Goal: Task Accomplishment & Management: Manage account settings

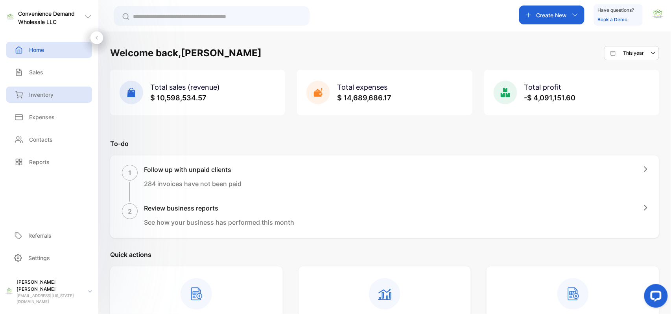
drag, startPoint x: 43, startPoint y: 99, endPoint x: 80, endPoint y: 98, distance: 37.4
click at [41, 99] on div "Inventory" at bounding box center [49, 94] width 86 height 16
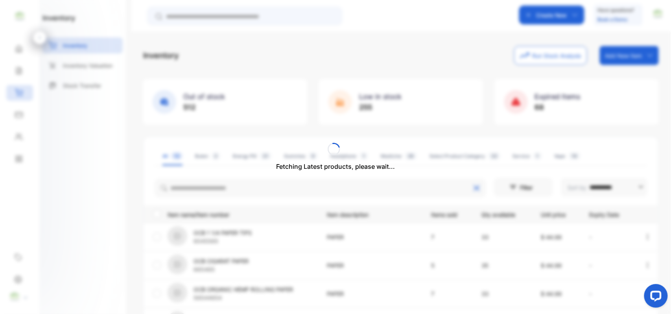
click at [205, 193] on div "Fetching Latest products, please wait..." at bounding box center [335, 157] width 671 height 314
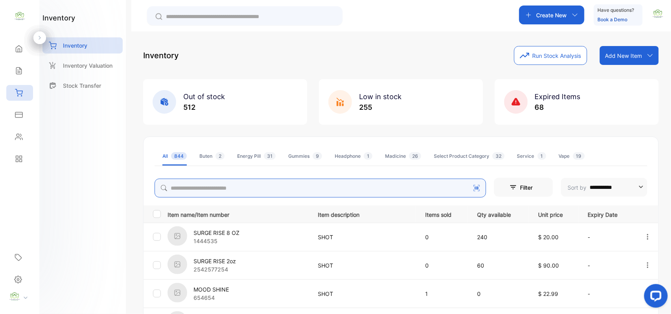
click at [205, 193] on input "search" at bounding box center [319, 187] width 331 height 19
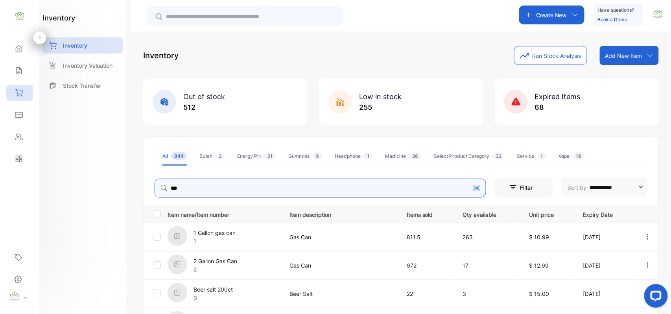
type input "****"
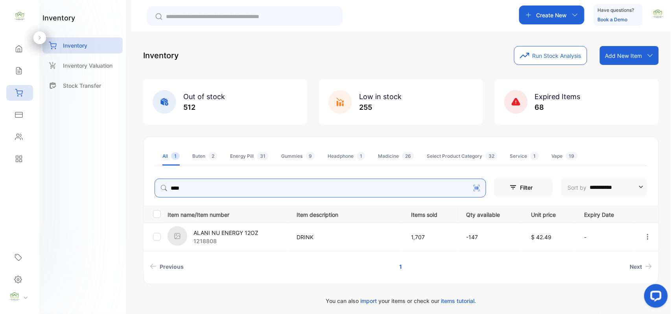
click at [459, 189] on input "****" at bounding box center [319, 187] width 331 height 19
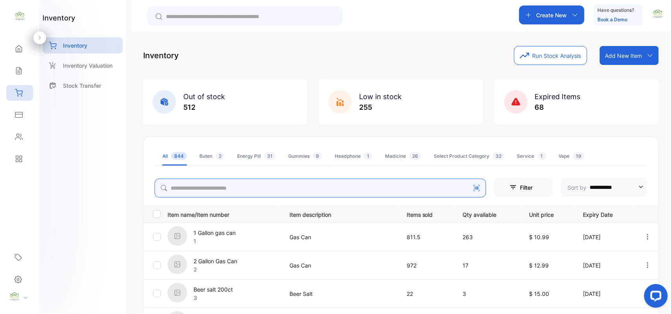
click at [547, 13] on p "Create New" at bounding box center [551, 15] width 31 height 8
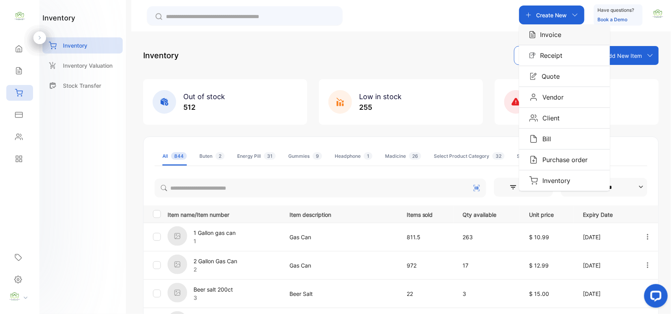
click at [546, 35] on p "Invoice" at bounding box center [548, 34] width 26 height 9
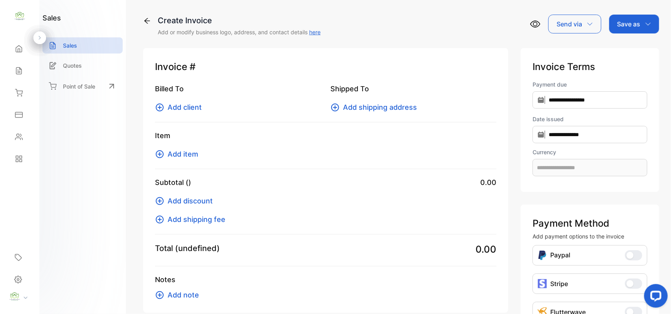
type input "**********"
click at [195, 108] on span "Add client" at bounding box center [184, 107] width 34 height 11
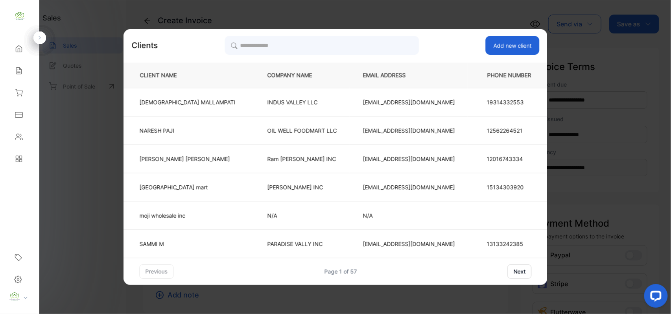
click at [490, 42] on button "Add new client" at bounding box center [513, 45] width 54 height 19
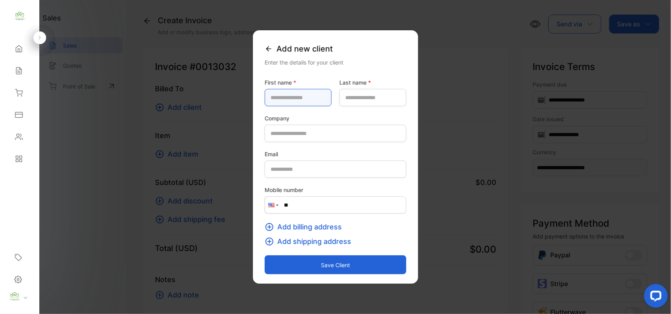
click at [294, 97] on name-inputfirstname "text" at bounding box center [298, 97] width 67 height 17
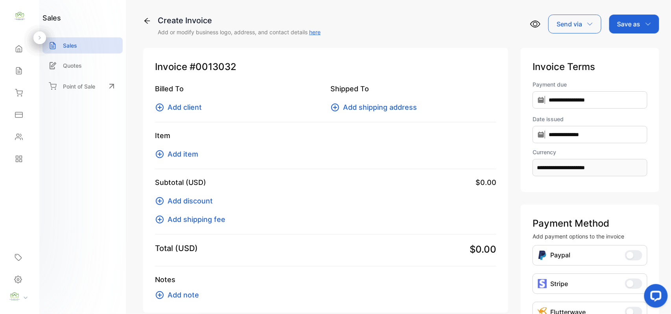
click at [184, 109] on span "Add client" at bounding box center [184, 107] width 34 height 11
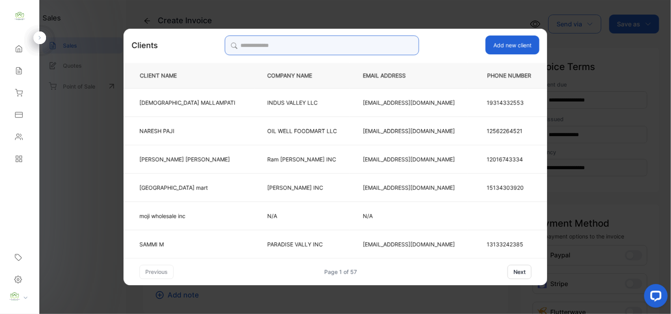
click at [362, 47] on input "search" at bounding box center [321, 45] width 194 height 20
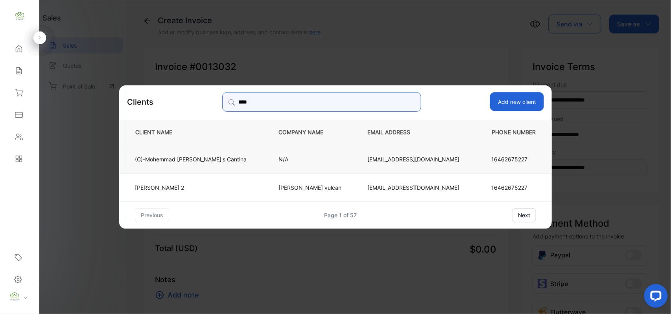
type input "****"
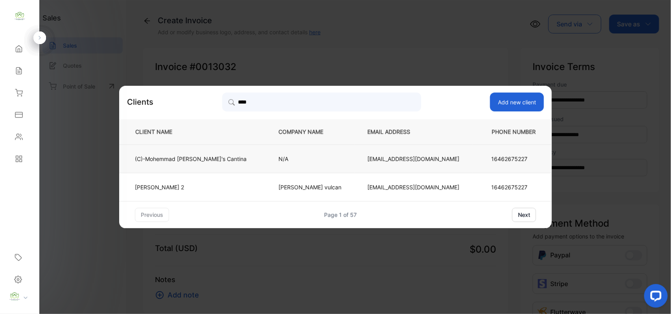
click at [219, 156] on p "(C)-Mohemmad Rosie's Cantina" at bounding box center [191, 158] width 112 height 8
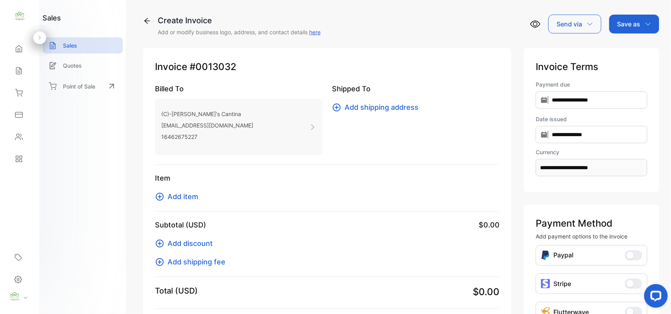
click at [172, 193] on span "Add item" at bounding box center [182, 196] width 31 height 11
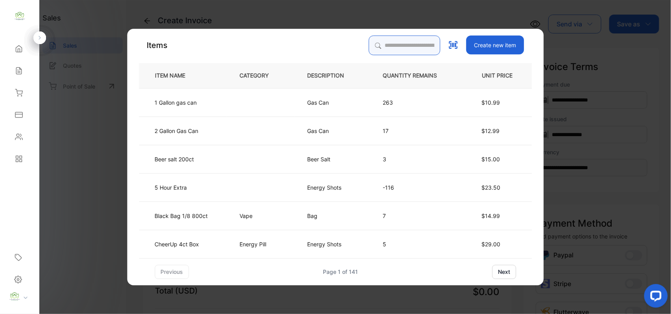
click at [390, 48] on input "search" at bounding box center [405, 45] width 72 height 20
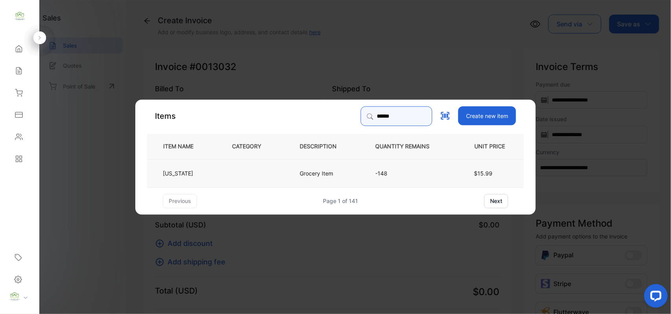
type input "******"
click at [178, 170] on p "Arizona" at bounding box center [178, 173] width 30 height 8
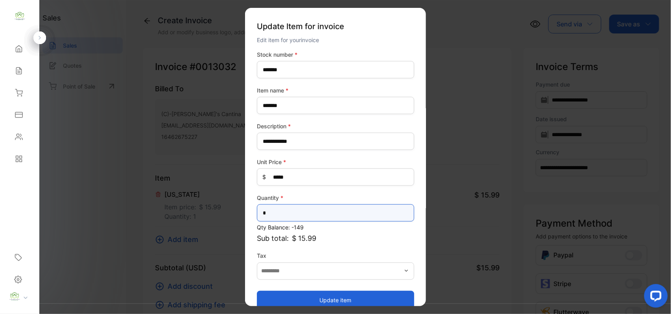
drag, startPoint x: 285, startPoint y: 218, endPoint x: 33, endPoint y: 234, distance: 251.7
type input "*"
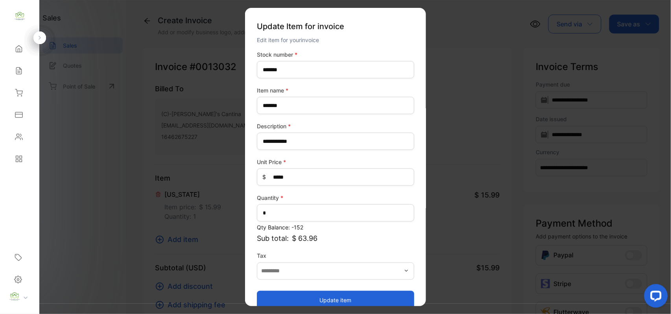
click at [326, 301] on button "Update item" at bounding box center [335, 299] width 157 height 19
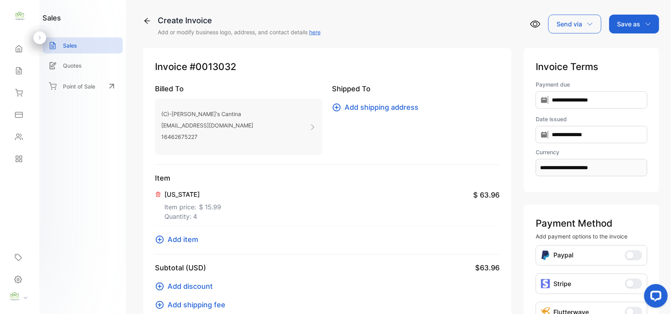
click at [188, 243] on span "Add item" at bounding box center [182, 239] width 31 height 11
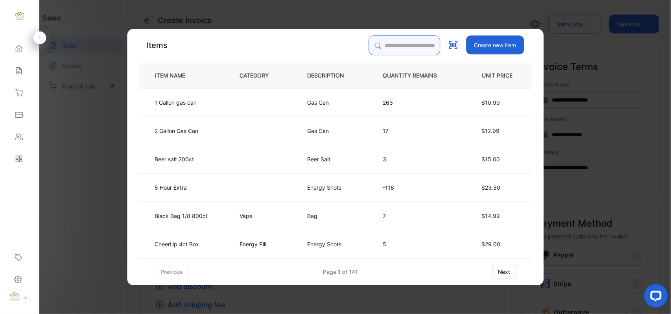
click at [371, 48] on input "search" at bounding box center [405, 45] width 72 height 20
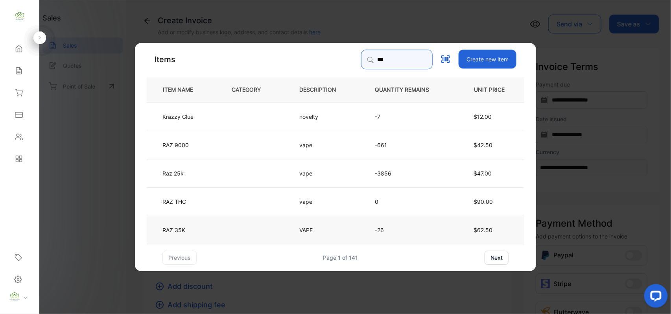
type input "***"
click at [273, 232] on td at bounding box center [253, 229] width 68 height 28
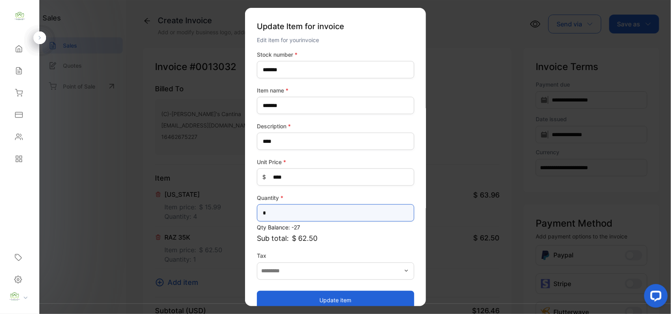
drag, startPoint x: 208, startPoint y: 223, endPoint x: 9, endPoint y: 226, distance: 198.2
click at [13, 226] on div "Convenience Demand Wholesale LLC Convenience Demand Wholesale LLC Home Home Sal…" at bounding box center [335, 164] width 671 height 329
type input "*"
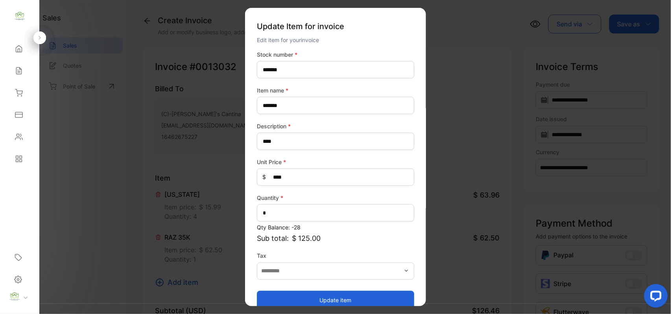
click at [313, 296] on button "Update item" at bounding box center [335, 299] width 157 height 19
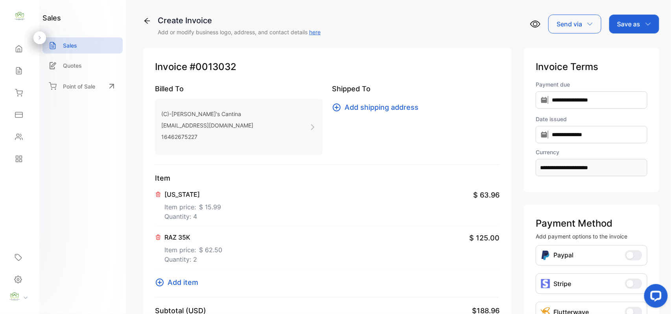
click at [175, 284] on span "Add item" at bounding box center [182, 282] width 31 height 11
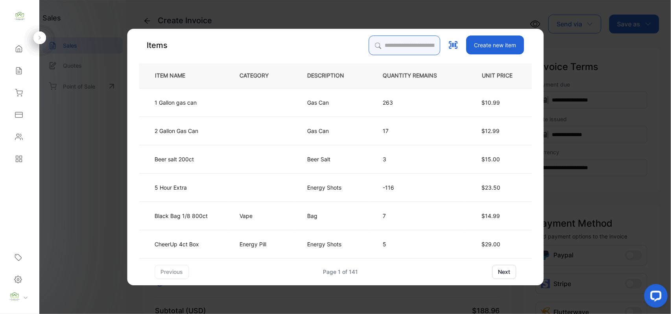
click at [401, 46] on input "search" at bounding box center [405, 45] width 72 height 20
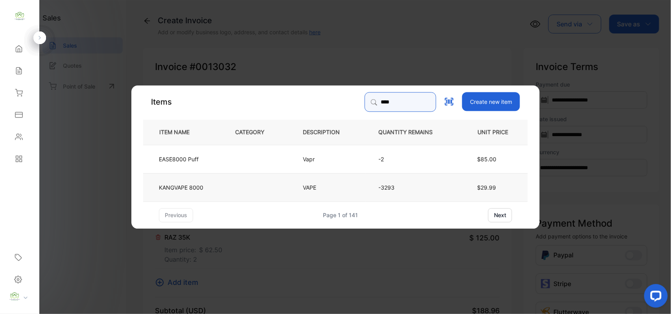
type input "****"
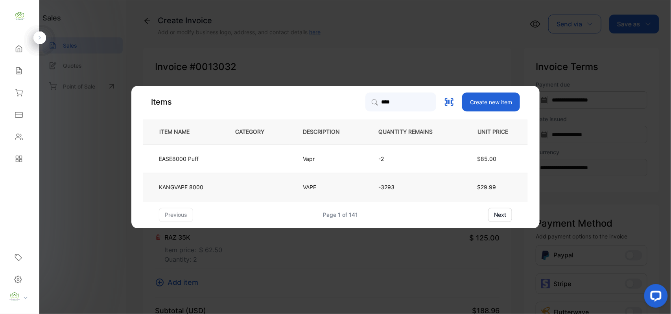
click at [199, 192] on td "KANGVAPE 8000" at bounding box center [182, 187] width 79 height 28
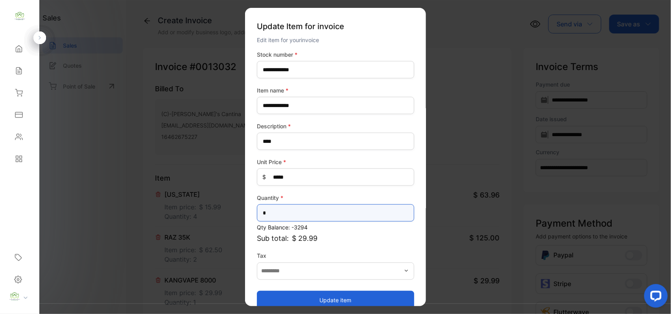
drag, startPoint x: 285, startPoint y: 216, endPoint x: 0, endPoint y: 225, distance: 284.8
click at [0, 225] on div "**********" at bounding box center [335, 164] width 671 height 329
type input "*"
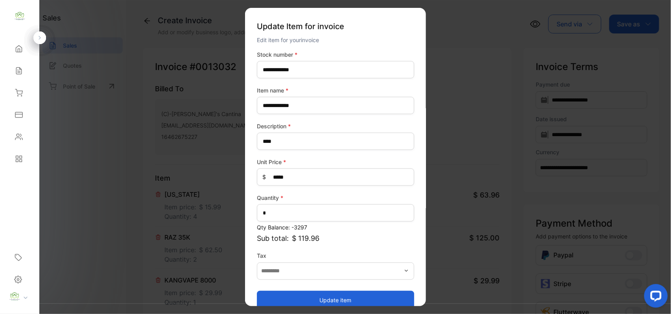
drag, startPoint x: 336, startPoint y: 296, endPoint x: 320, endPoint y: 288, distance: 17.6
click at [336, 295] on button "Update item" at bounding box center [335, 299] width 157 height 19
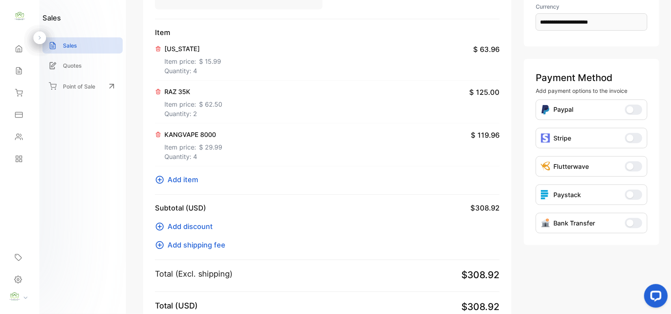
scroll to position [245, 0]
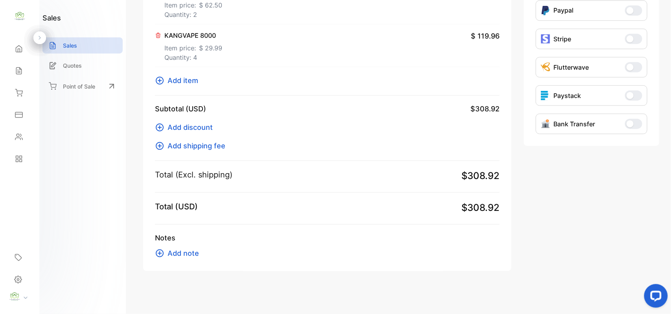
click at [177, 84] on span "Add item" at bounding box center [182, 80] width 31 height 11
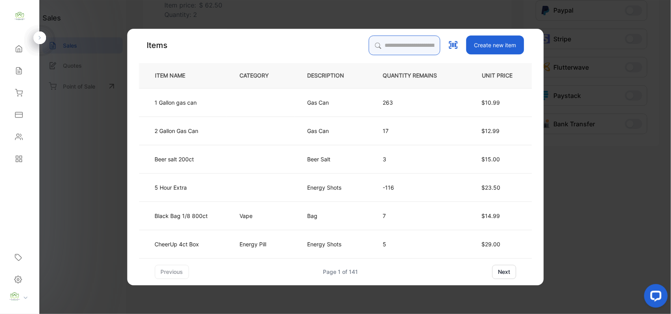
click at [387, 45] on input "search" at bounding box center [405, 45] width 72 height 20
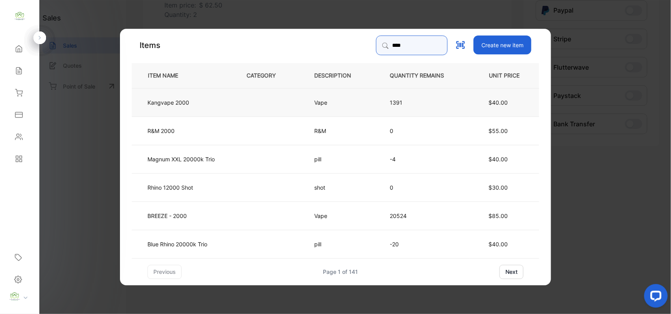
type input "****"
click at [252, 105] on td at bounding box center [268, 102] width 68 height 28
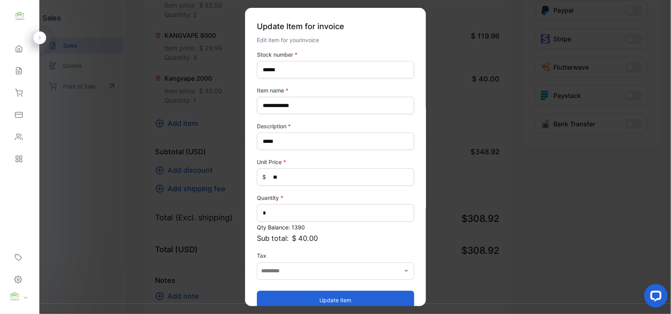
click at [321, 300] on button "Update item" at bounding box center [335, 299] width 157 height 19
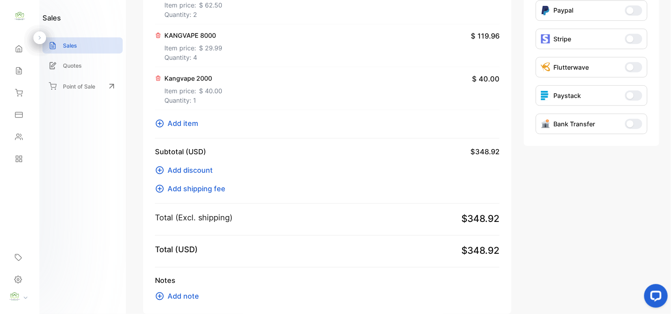
click at [581, 231] on div "**********" at bounding box center [591, 58] width 135 height 510
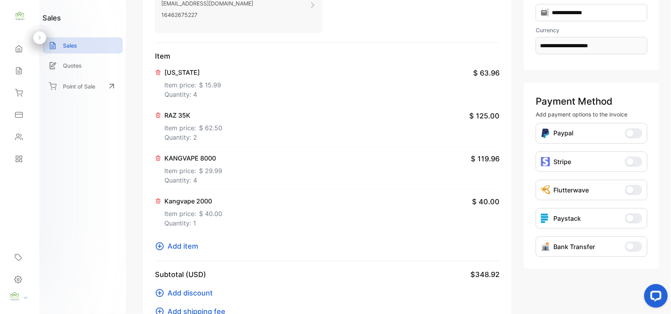
scroll to position [0, 0]
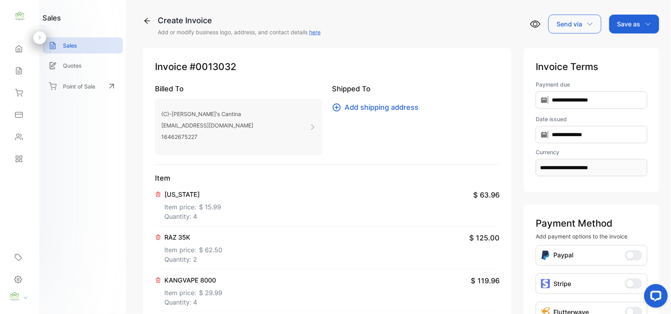
click at [623, 30] on div "Save as" at bounding box center [634, 24] width 50 height 19
click at [622, 51] on div "Invoice" at bounding box center [631, 50] width 45 height 16
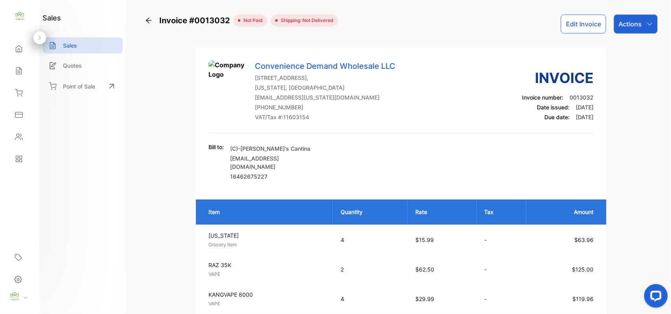
click at [638, 21] on p "Actions" at bounding box center [629, 23] width 23 height 9
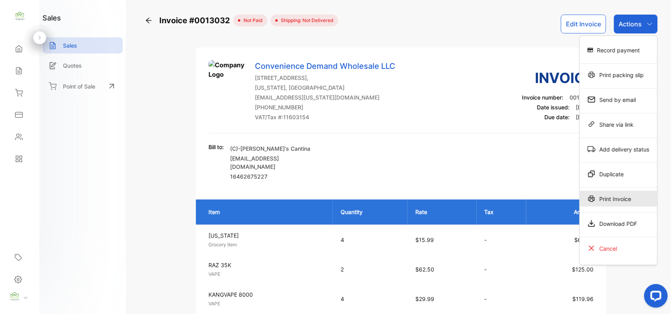
click at [604, 198] on div "Print Invoice" at bounding box center [617, 199] width 77 height 16
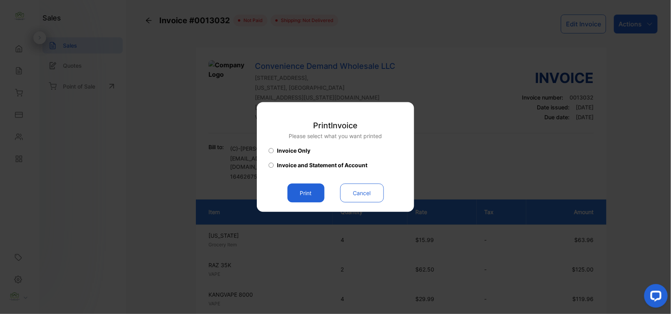
click at [307, 194] on button "Print" at bounding box center [305, 193] width 37 height 19
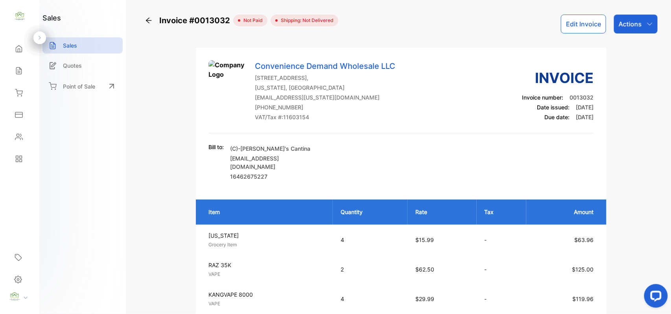
click at [618, 25] on p "Actions" at bounding box center [629, 23] width 23 height 9
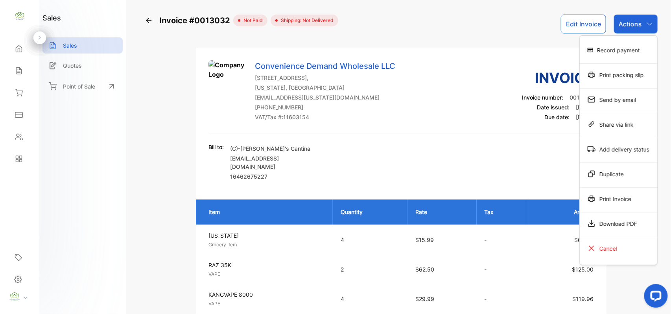
click at [600, 200] on div "Print Invoice" at bounding box center [617, 199] width 77 height 16
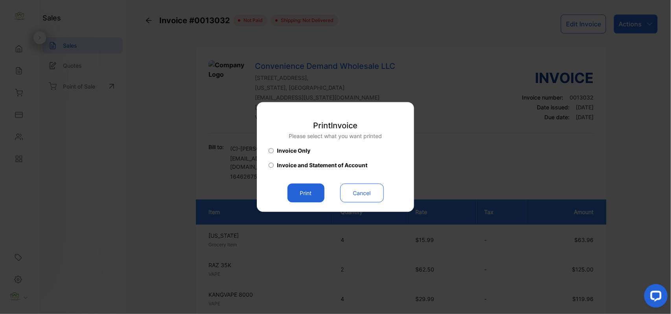
click at [294, 199] on button "Print" at bounding box center [305, 193] width 37 height 19
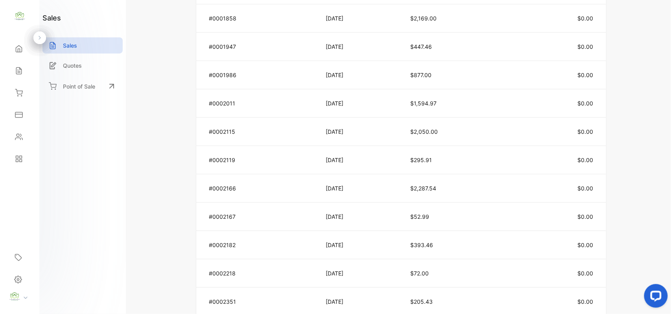
scroll to position [717, 0]
click at [19, 46] on icon at bounding box center [19, 49] width 6 height 7
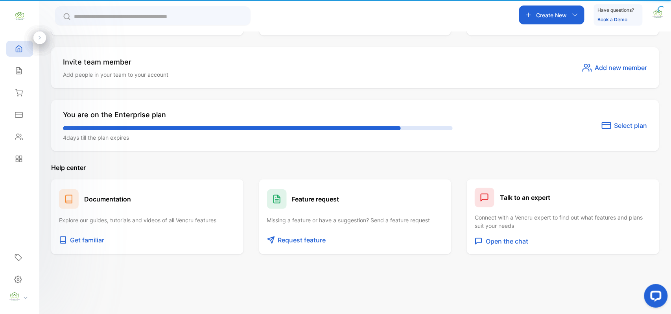
scroll to position [424, 0]
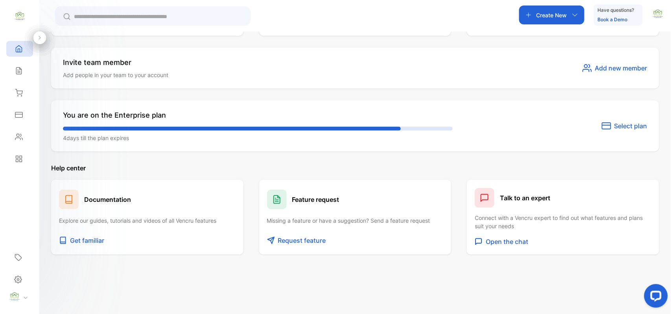
click at [24, 88] on div "Inventory" at bounding box center [19, 93] width 27 height 16
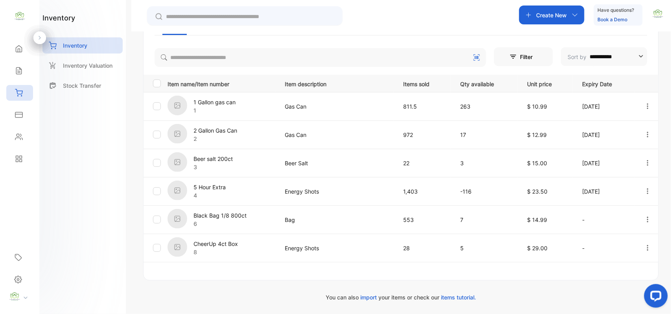
scroll to position [145, 0]
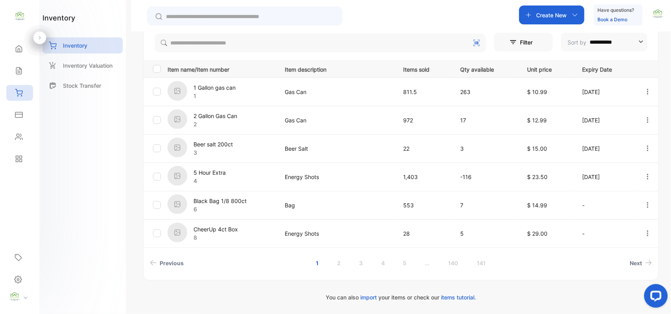
click at [543, 19] on p "Create New" at bounding box center [551, 15] width 31 height 8
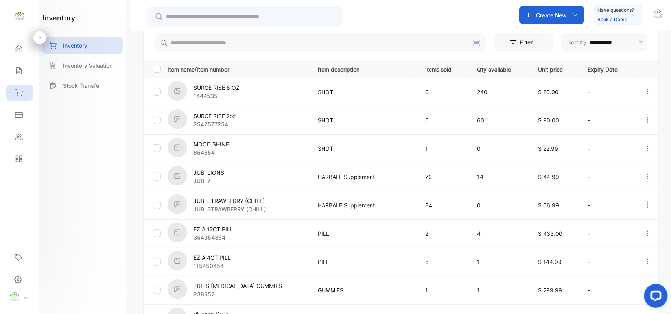
click at [548, 39] on button "Filter" at bounding box center [523, 42] width 59 height 19
click at [555, 18] on p "Create New" at bounding box center [551, 15] width 31 height 8
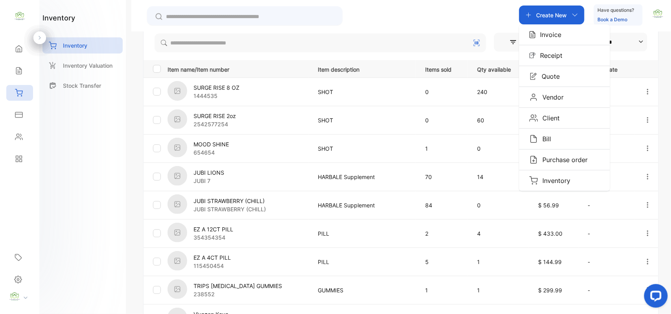
click at [549, 30] on p "Invoice" at bounding box center [548, 34] width 26 height 9
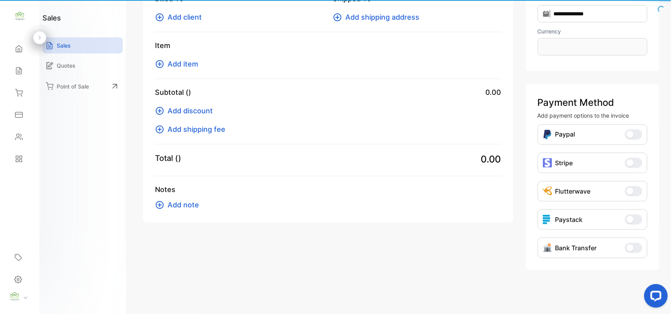
scroll to position [90, 0]
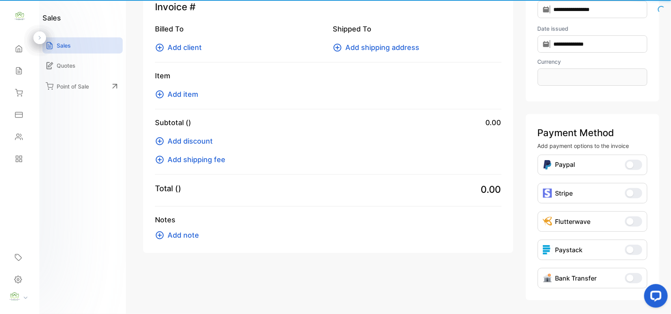
type input "**********"
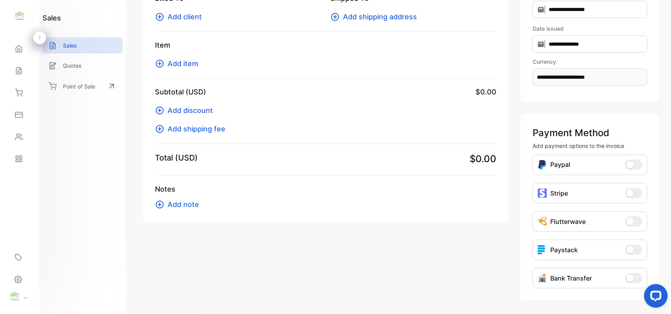
click at [174, 18] on span "Add client" at bounding box center [184, 16] width 34 height 11
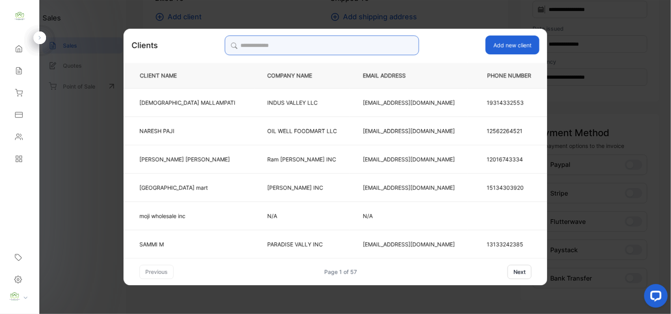
click at [300, 45] on input "search" at bounding box center [321, 45] width 194 height 20
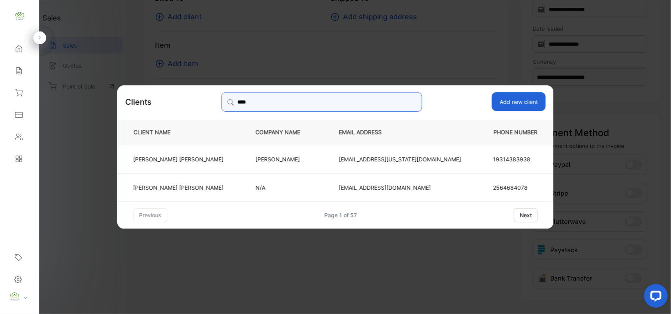
type input "****"
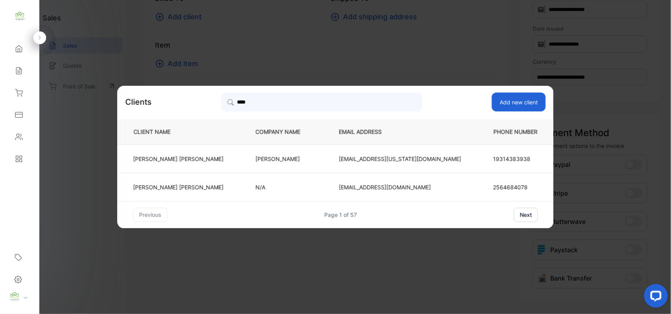
click at [417, 161] on td "[EMAIL_ADDRESS][US_STATE][DOMAIN_NAME]" at bounding box center [400, 158] width 148 height 28
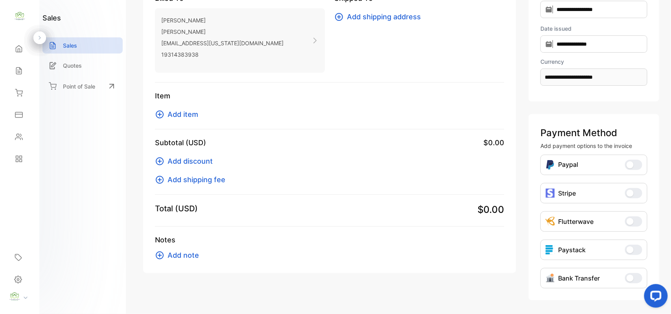
click at [184, 113] on span "Add item" at bounding box center [182, 114] width 31 height 11
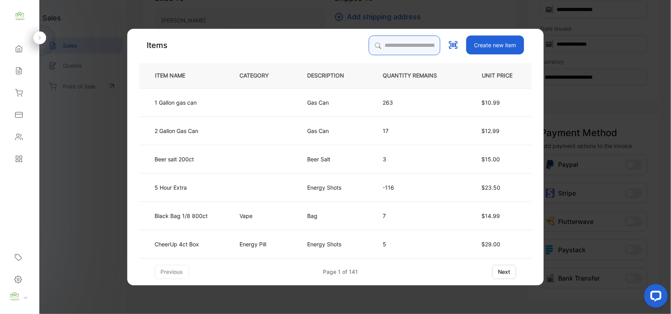
click at [378, 44] on input "search" at bounding box center [405, 45] width 72 height 20
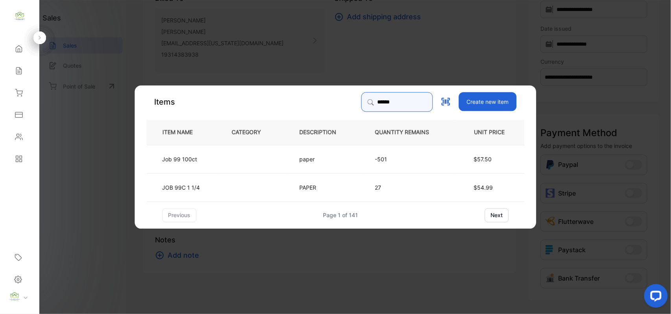
type input "******"
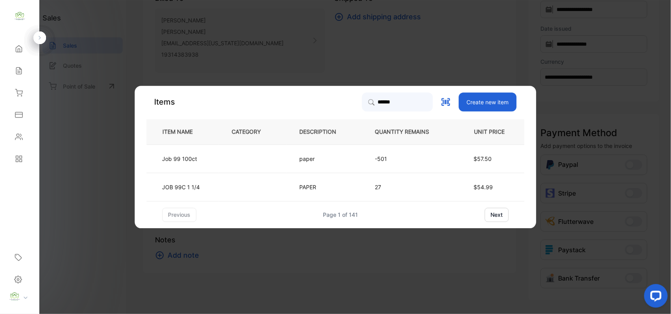
click at [389, 160] on p "-501" at bounding box center [408, 158] width 67 height 8
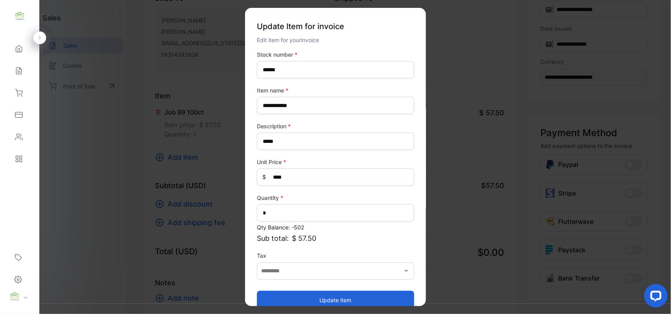
drag, startPoint x: 303, startPoint y: 301, endPoint x: 246, endPoint y: 245, distance: 80.3
click at [303, 300] on button "Update item" at bounding box center [335, 299] width 157 height 19
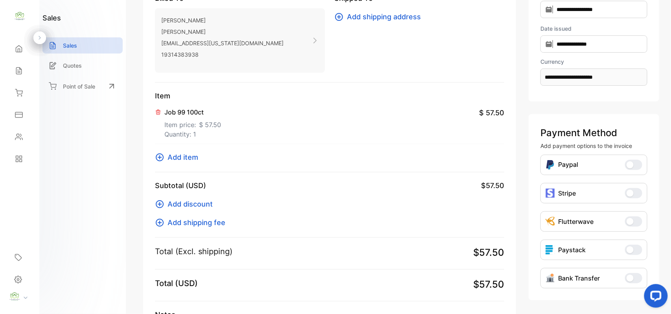
click at [181, 158] on span "Add item" at bounding box center [182, 157] width 31 height 11
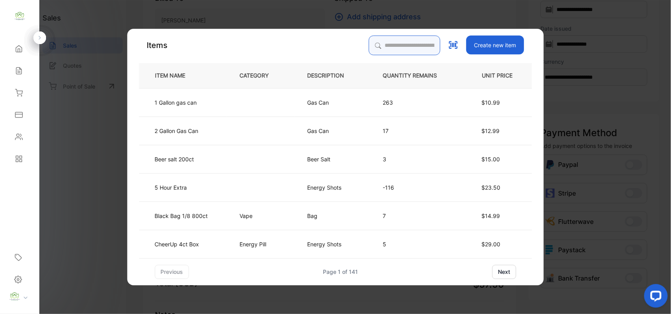
click at [404, 43] on input "search" at bounding box center [405, 45] width 72 height 20
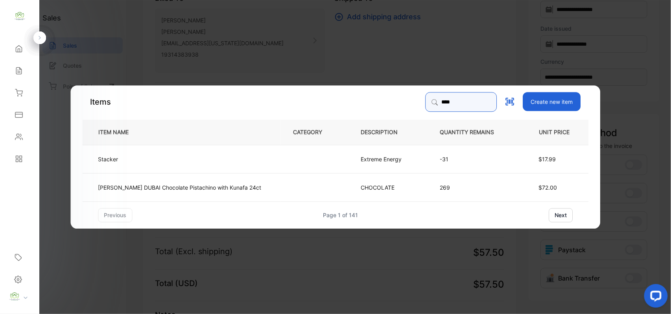
type input "****"
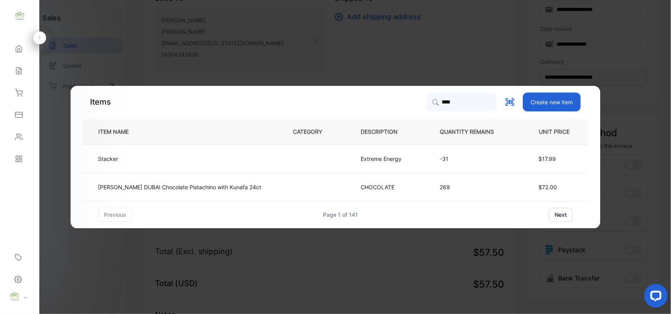
click at [248, 167] on td "Stacker" at bounding box center [182, 158] width 198 height 28
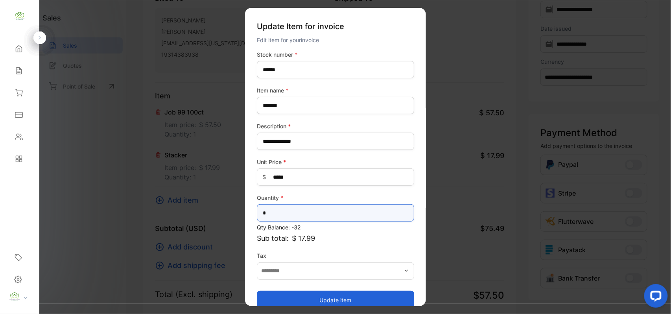
drag, startPoint x: 280, startPoint y: 209, endPoint x: 54, endPoint y: 178, distance: 228.5
type input "*"
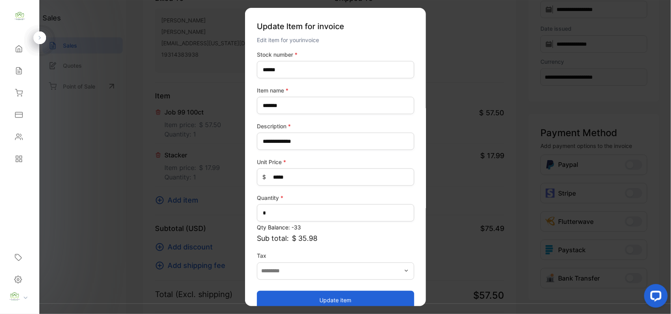
drag, startPoint x: 314, startPoint y: 298, endPoint x: 313, endPoint y: 284, distance: 14.2
click at [314, 298] on button "Update item" at bounding box center [335, 299] width 157 height 19
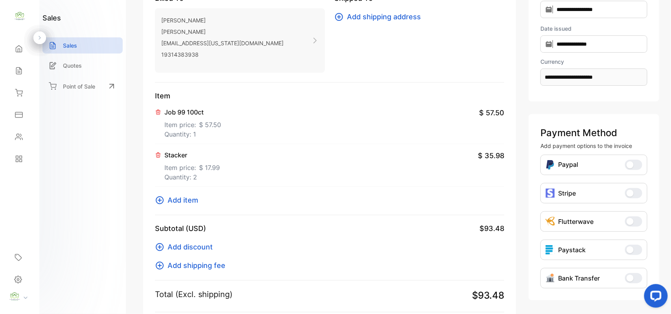
click at [177, 200] on span "Add item" at bounding box center [182, 200] width 31 height 11
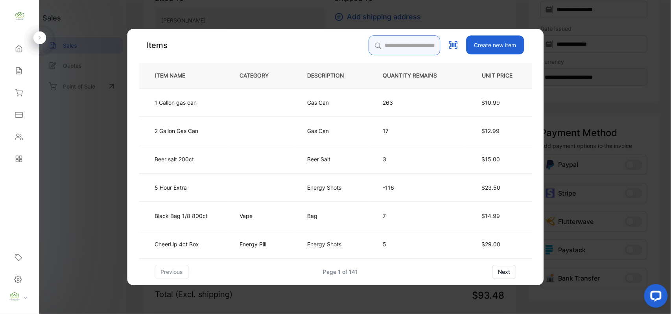
click at [389, 46] on input "search" at bounding box center [405, 45] width 72 height 20
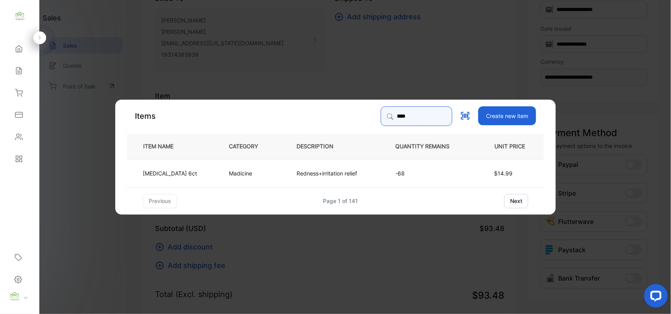
type input "****"
click at [178, 175] on td "[MEDICAL_DATA] 6ct" at bounding box center [171, 172] width 89 height 28
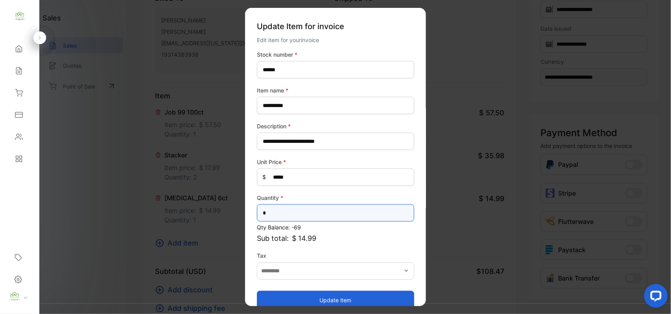
click at [0, 211] on div "**********" at bounding box center [335, 164] width 671 height 329
type input "*"
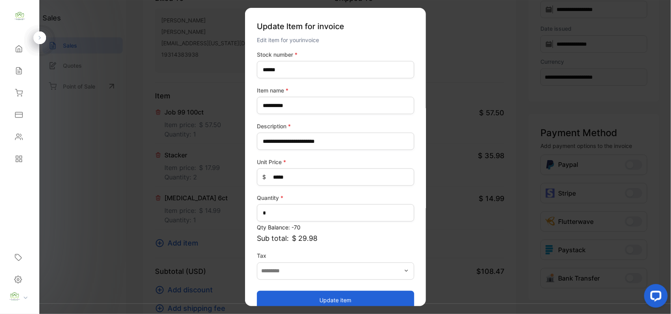
click at [296, 300] on button "Update item" at bounding box center [335, 299] width 157 height 19
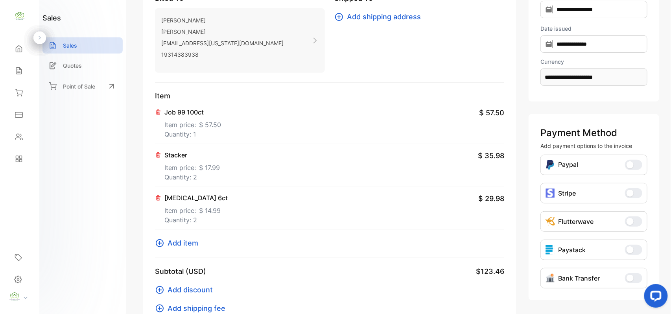
click at [182, 241] on span "Add item" at bounding box center [182, 242] width 31 height 11
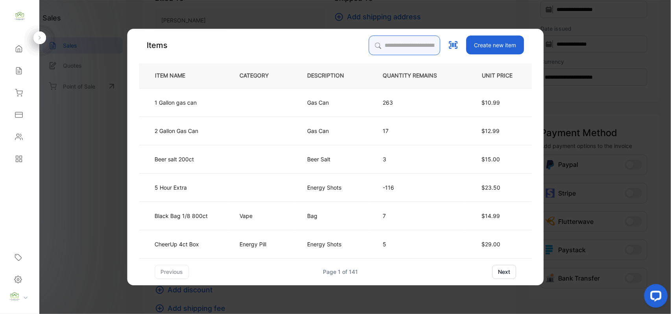
click at [413, 41] on input "search" at bounding box center [405, 45] width 72 height 20
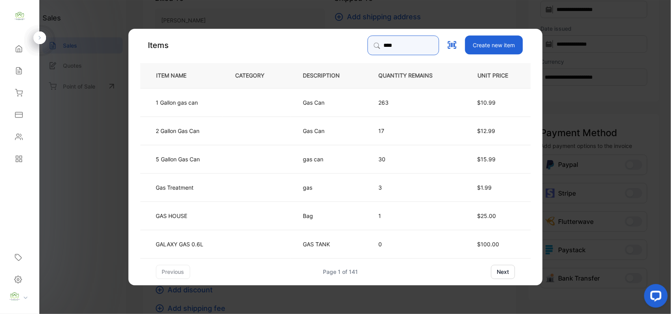
type input "***"
click at [221, 126] on td "2 Gallon Gas Can" at bounding box center [181, 130] width 82 height 28
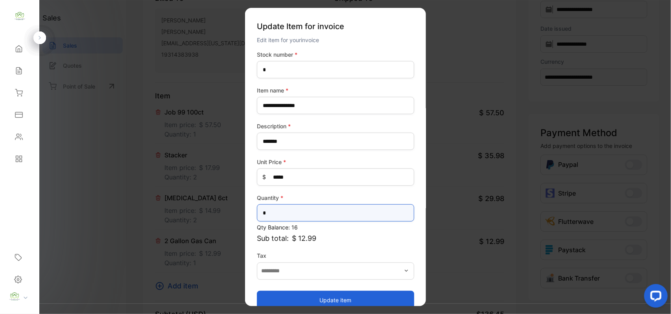
drag, startPoint x: 261, startPoint y: 216, endPoint x: 140, endPoint y: 186, distance: 124.9
type input "*"
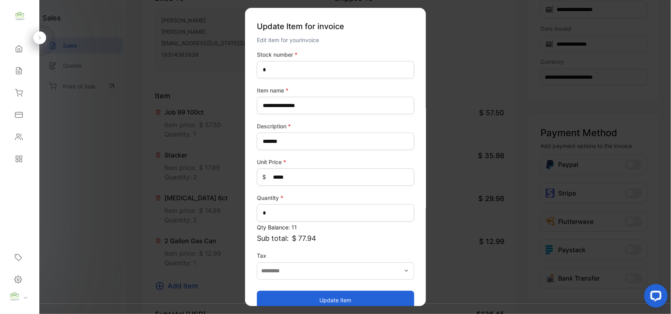
click at [305, 302] on button "Update item" at bounding box center [335, 299] width 157 height 19
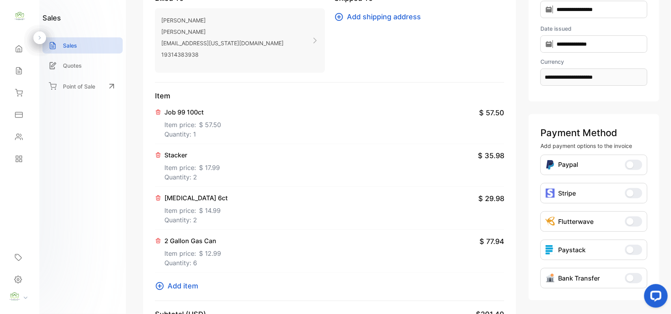
scroll to position [213, 0]
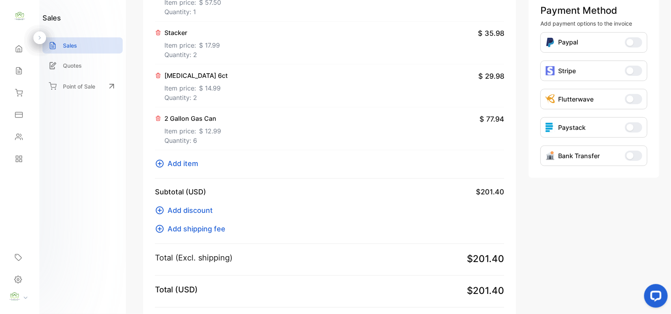
click at [158, 165] on icon at bounding box center [159, 163] width 9 height 9
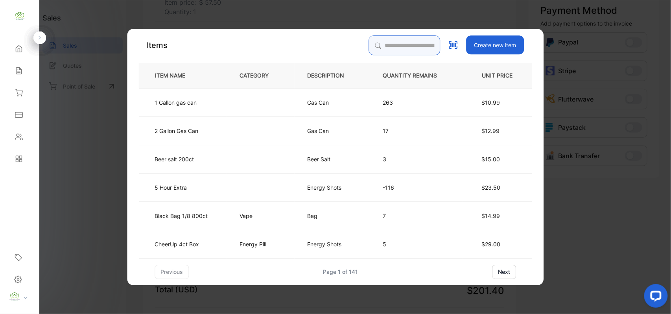
click at [383, 48] on input "search" at bounding box center [405, 45] width 72 height 20
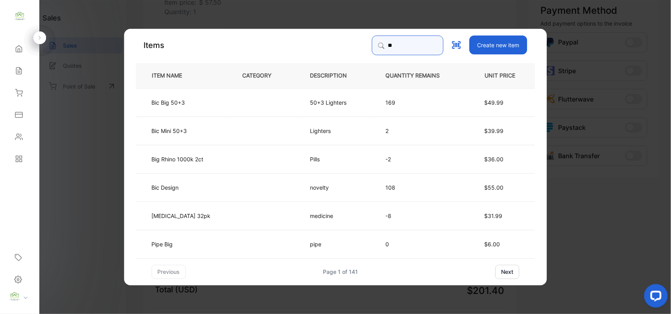
type input "**"
click at [210, 188] on td "Bic Design" at bounding box center [183, 187] width 94 height 28
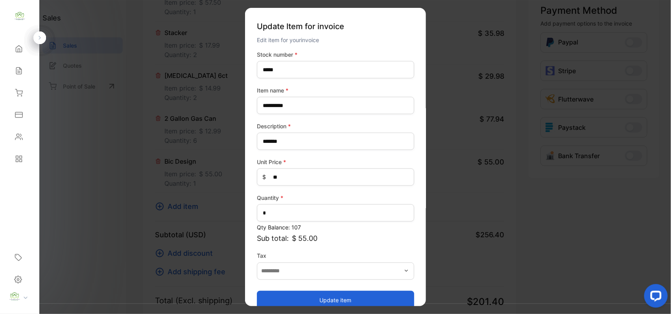
drag, startPoint x: 308, startPoint y: 296, endPoint x: 197, endPoint y: 186, distance: 157.1
click at [307, 293] on button "Update item" at bounding box center [335, 299] width 157 height 19
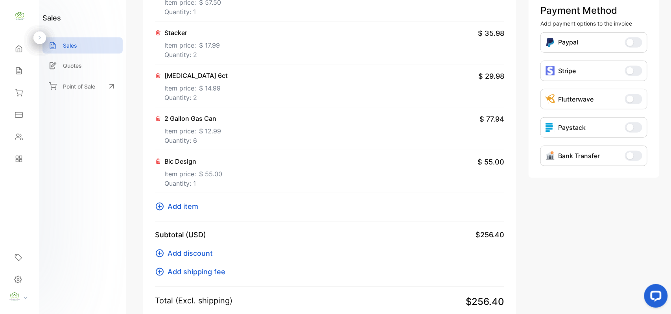
click at [182, 212] on span "Add item" at bounding box center [182, 206] width 31 height 11
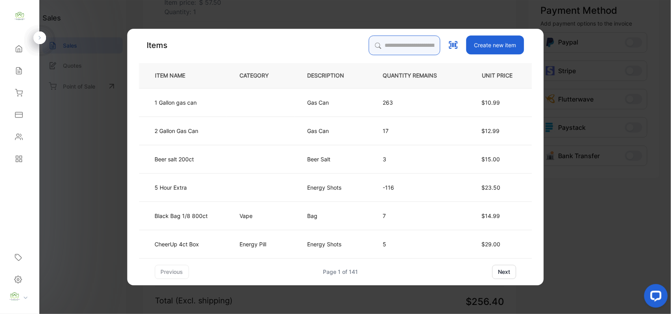
click at [416, 43] on input "search" at bounding box center [405, 45] width 72 height 20
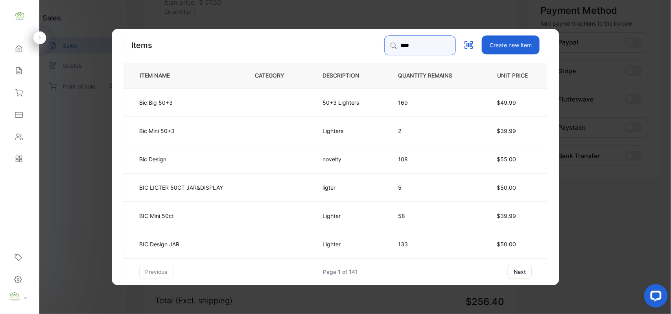
type input "***"
click at [229, 238] on td "BIC Design JAR" at bounding box center [182, 243] width 118 height 28
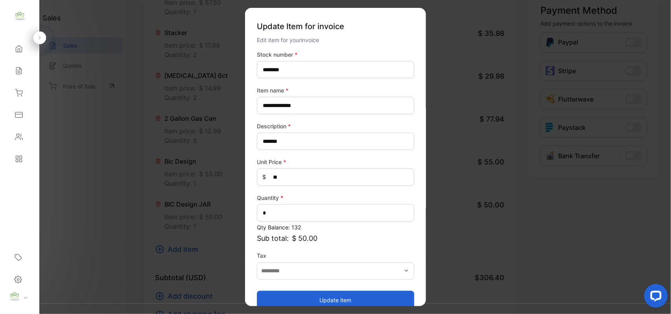
drag, startPoint x: 285, startPoint y: 296, endPoint x: 298, endPoint y: 269, distance: 29.7
click at [285, 293] on button "Update item" at bounding box center [335, 299] width 157 height 19
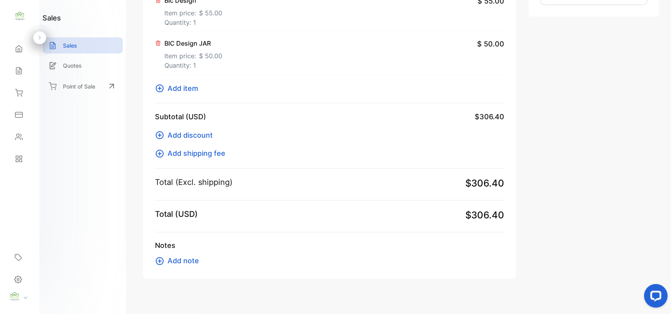
scroll to position [384, 0]
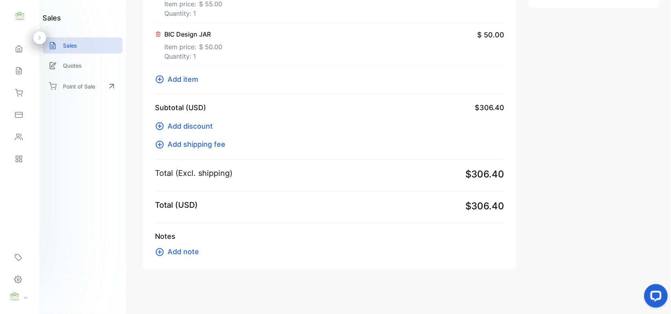
click at [187, 83] on span "Add item" at bounding box center [182, 79] width 31 height 11
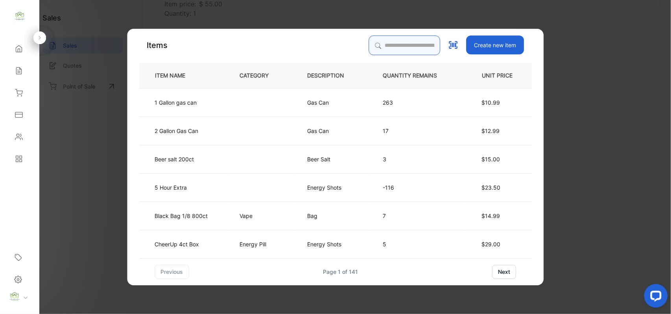
click at [408, 44] on input "search" at bounding box center [405, 45] width 72 height 20
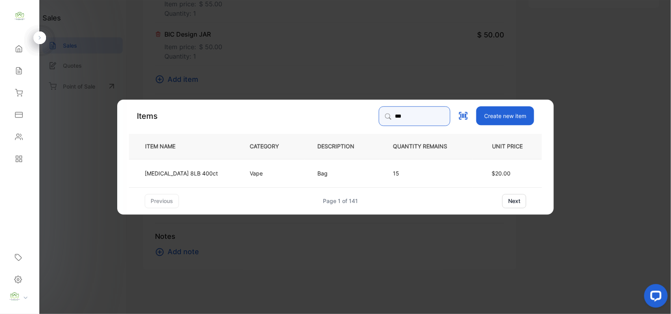
type input "***"
click at [250, 173] on p "Vape" at bounding box center [259, 173] width 18 height 8
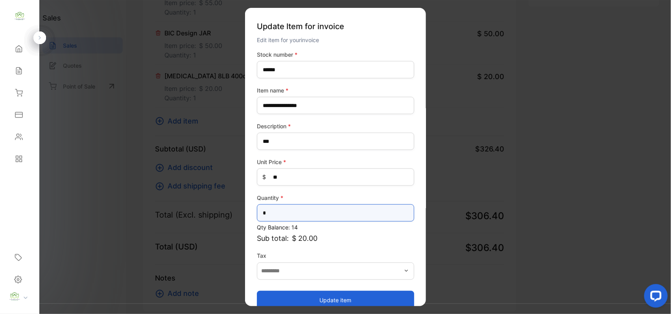
drag, startPoint x: 282, startPoint y: 205, endPoint x: 0, endPoint y: 205, distance: 281.9
click at [0, 205] on div "Convenience Demand Wholesale LLC Convenience Demand Wholesale LLC Home Home Sal…" at bounding box center [335, 164] width 671 height 329
type input "*"
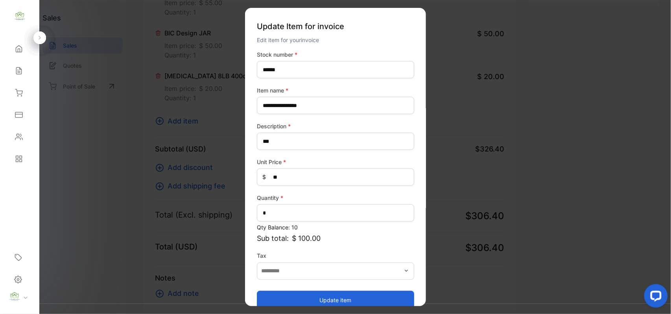
click at [287, 299] on button "Update item" at bounding box center [335, 299] width 157 height 19
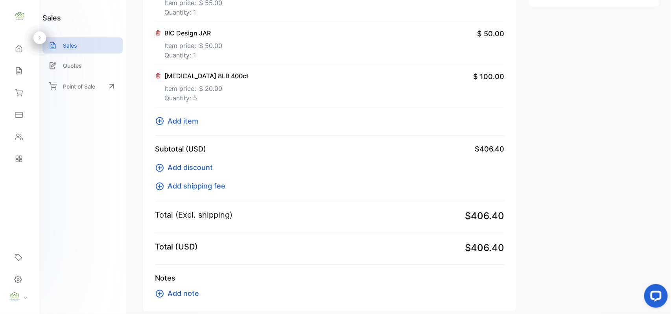
click at [182, 124] on span "Add item" at bounding box center [182, 121] width 31 height 11
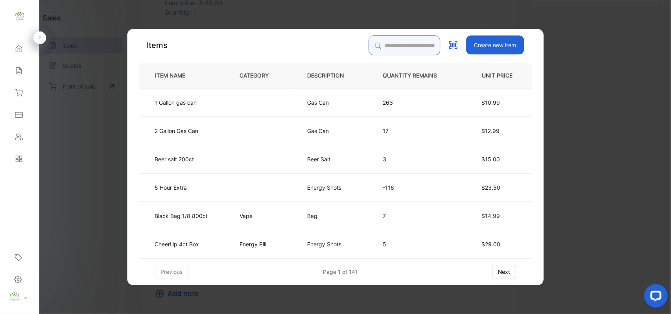
click at [396, 52] on input "search" at bounding box center [405, 45] width 72 height 20
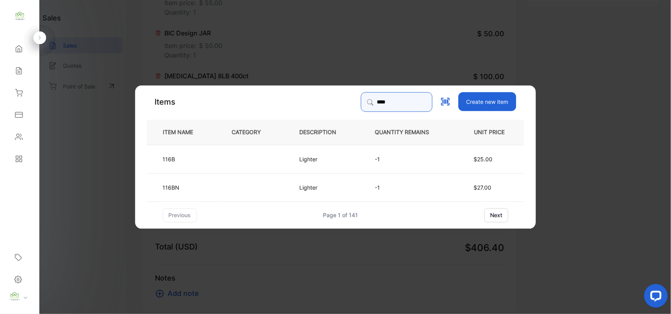
type input "****"
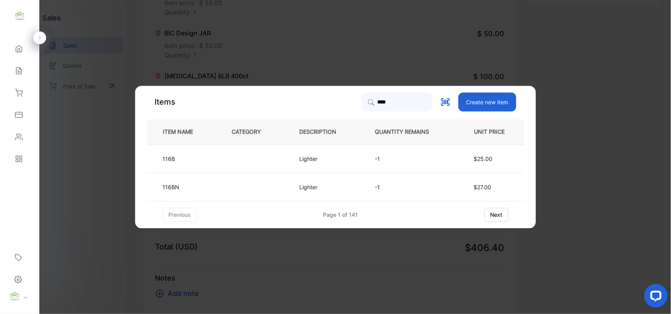
click at [219, 161] on td at bounding box center [253, 158] width 68 height 28
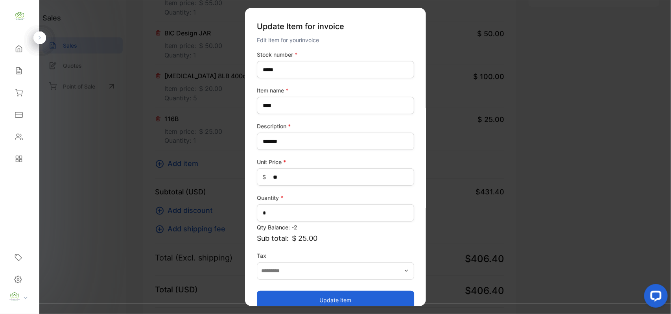
click at [272, 297] on button "Update item" at bounding box center [335, 299] width 157 height 19
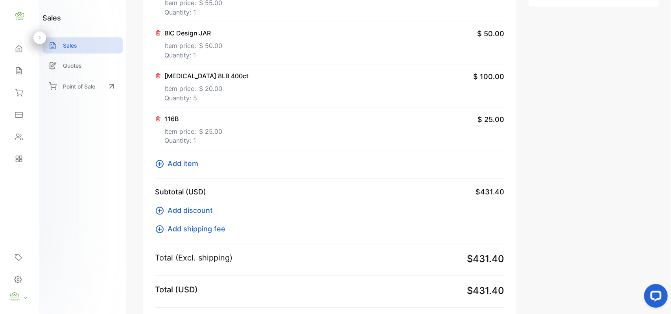
click at [172, 164] on span "Add item" at bounding box center [182, 163] width 31 height 11
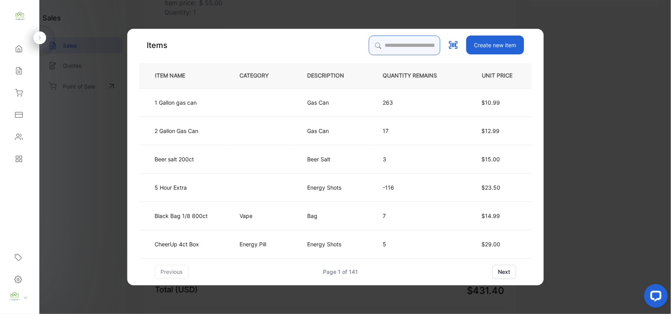
click at [378, 46] on input "search" at bounding box center [405, 45] width 72 height 20
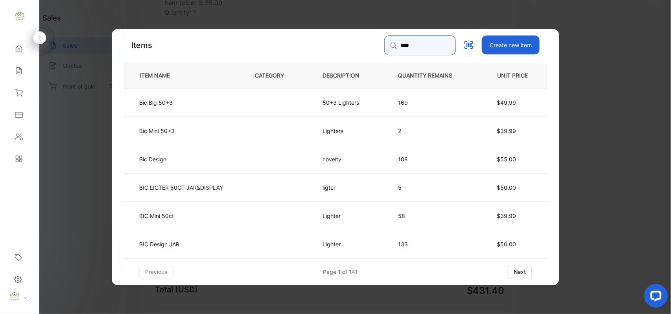
type input "***"
click at [254, 93] on td at bounding box center [276, 102] width 68 height 28
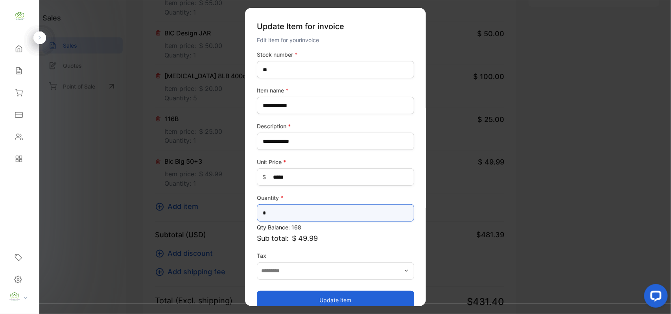
drag, startPoint x: 282, startPoint y: 213, endPoint x: 47, endPoint y: 204, distance: 235.2
type input "*"
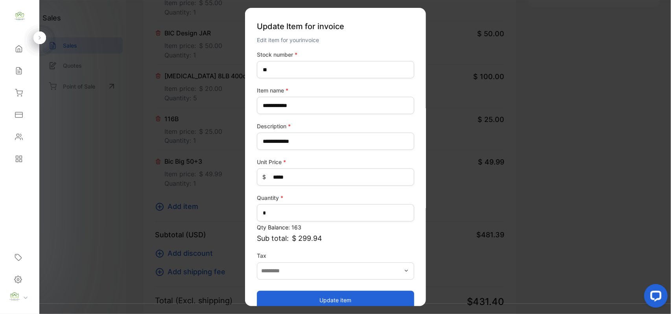
drag, startPoint x: 305, startPoint y: 299, endPoint x: 305, endPoint y: 293, distance: 5.9
click at [305, 299] on button "Update item" at bounding box center [335, 299] width 157 height 19
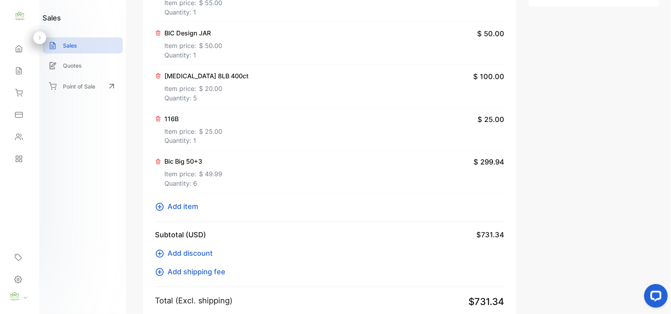
click at [176, 210] on span "Add item" at bounding box center [182, 206] width 31 height 11
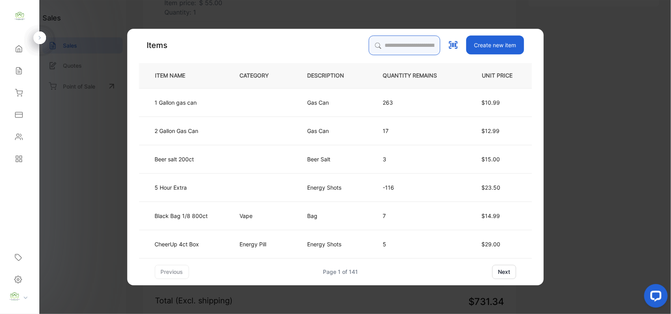
click at [388, 49] on input "search" at bounding box center [405, 45] width 72 height 20
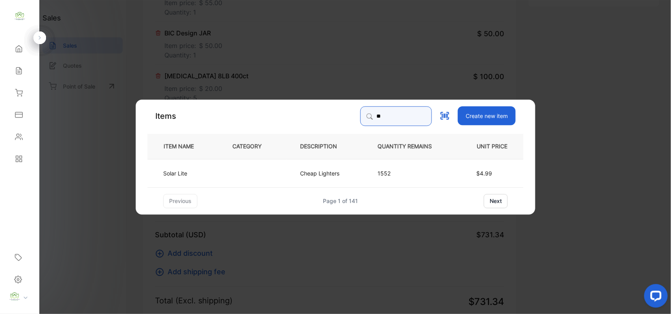
type input "*"
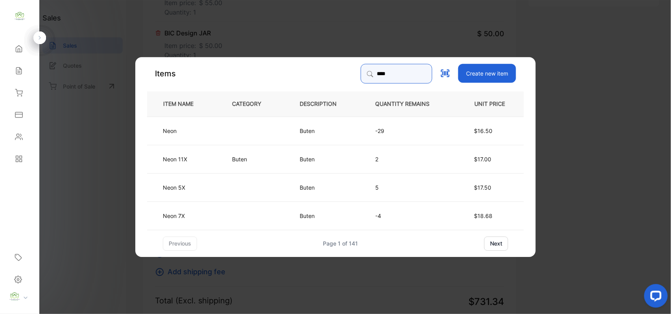
type input "****"
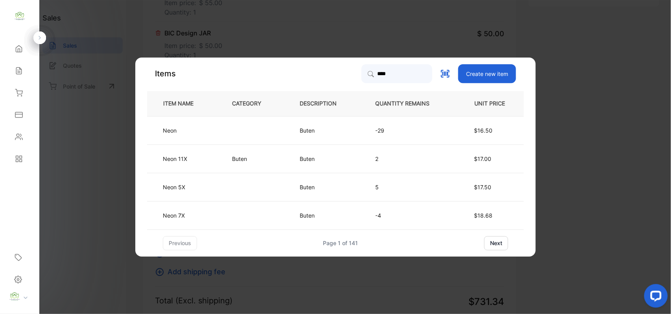
click at [244, 164] on td "Buten" at bounding box center [253, 158] width 68 height 28
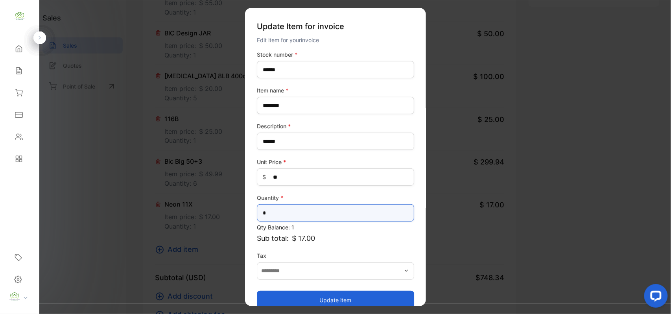
drag, startPoint x: 283, startPoint y: 212, endPoint x: 110, endPoint y: 219, distance: 173.1
type input "*"
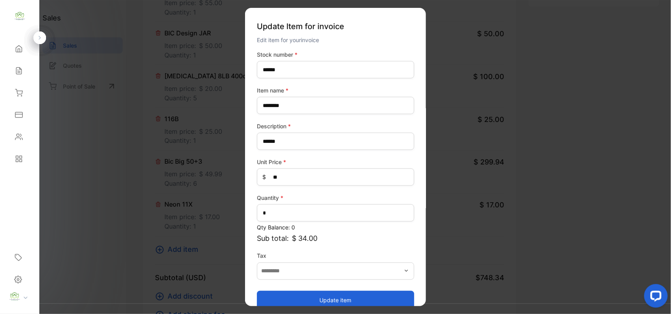
drag, startPoint x: 299, startPoint y: 295, endPoint x: 284, endPoint y: 257, distance: 41.1
click at [298, 288] on div "Update item" at bounding box center [335, 295] width 157 height 27
drag, startPoint x: 303, startPoint y: 302, endPoint x: 302, endPoint y: 297, distance: 4.9
click at [303, 301] on button "Update item" at bounding box center [335, 299] width 157 height 19
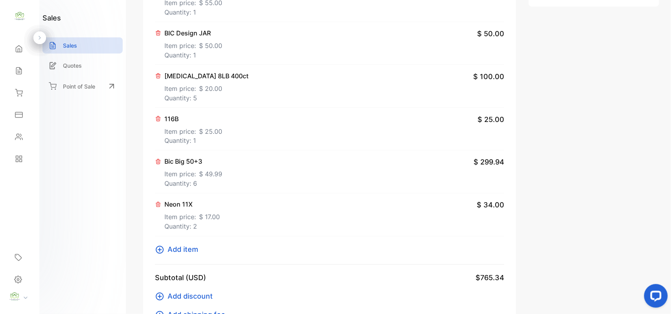
click at [186, 252] on span "Add item" at bounding box center [182, 249] width 31 height 11
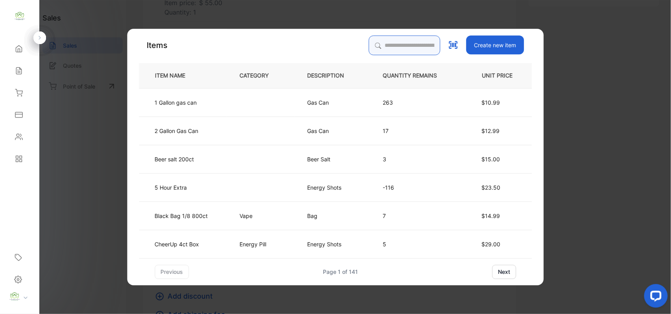
click at [399, 43] on input "search" at bounding box center [405, 45] width 72 height 20
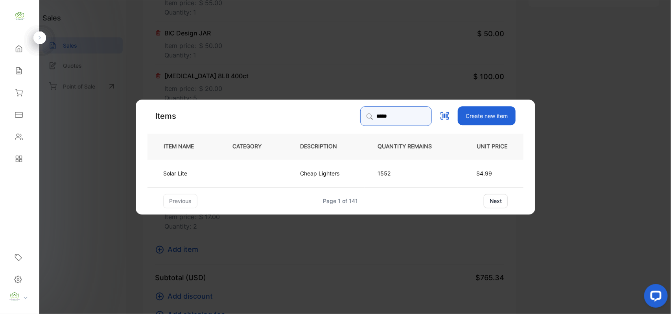
type input "*****"
click at [213, 175] on td "Solar Lite" at bounding box center [183, 172] width 72 height 28
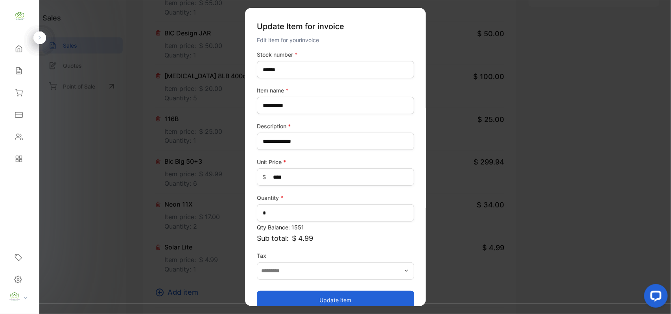
drag, startPoint x: 317, startPoint y: 300, endPoint x: 329, endPoint y: 289, distance: 17.2
click at [317, 299] on button "Update item" at bounding box center [335, 299] width 157 height 19
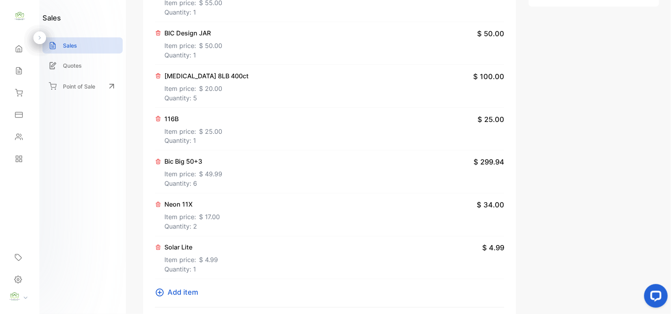
click at [184, 265] on p "Item price: $ 4.99" at bounding box center [190, 258] width 53 height 13
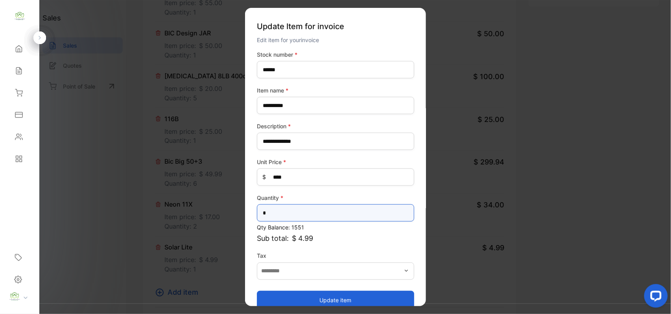
drag, startPoint x: 271, startPoint y: 210, endPoint x: 73, endPoint y: 219, distance: 198.3
type input "*"
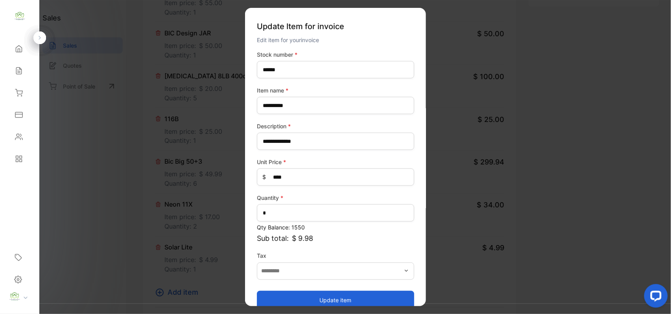
click at [285, 296] on button "Update item" at bounding box center [335, 299] width 157 height 19
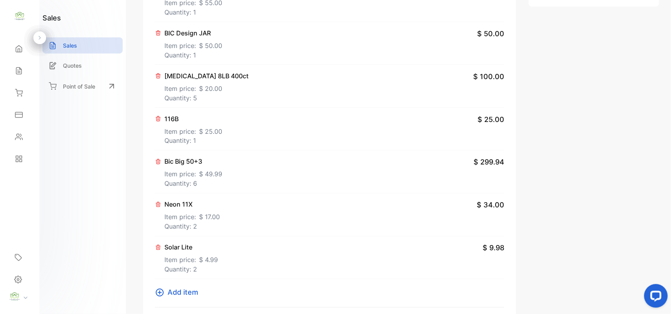
click at [169, 293] on span "Add item" at bounding box center [182, 292] width 31 height 11
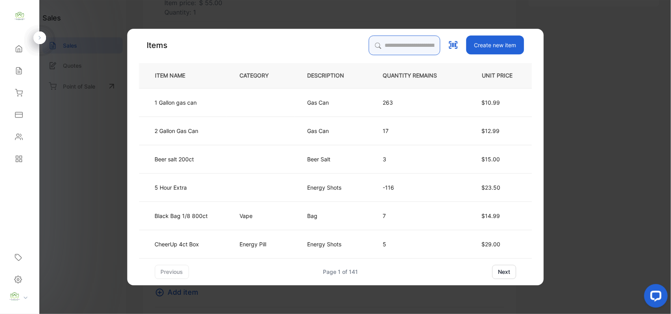
click at [377, 42] on input "search" at bounding box center [405, 45] width 72 height 20
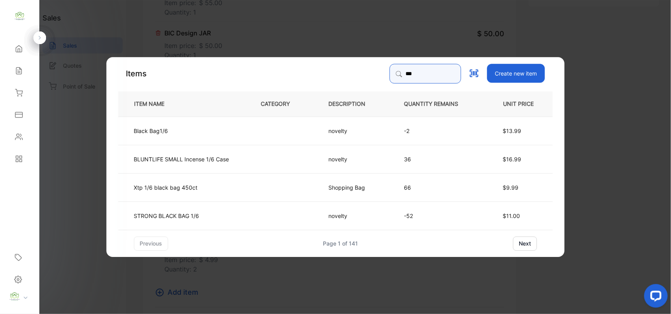
type input "***"
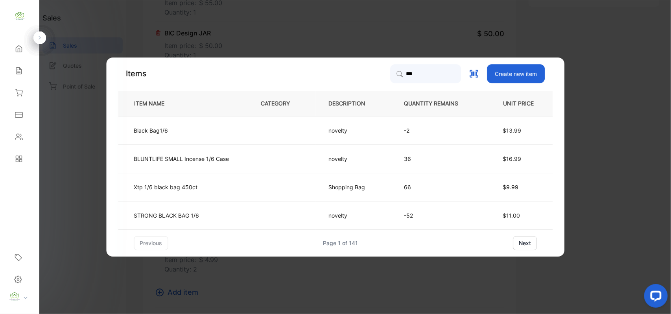
click at [182, 160] on p "BLUNTLIFE SMALL Incense 1/6 Case" at bounding box center [181, 158] width 95 height 8
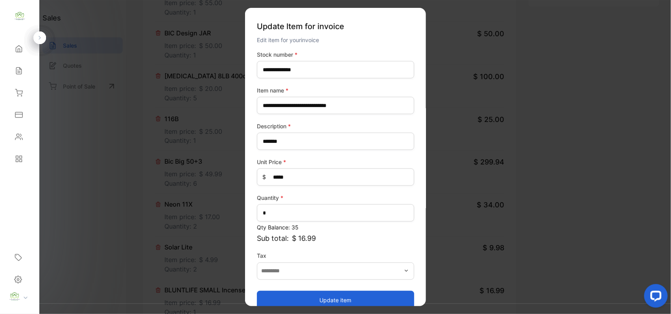
click at [294, 302] on button "Update item" at bounding box center [335, 299] width 157 height 19
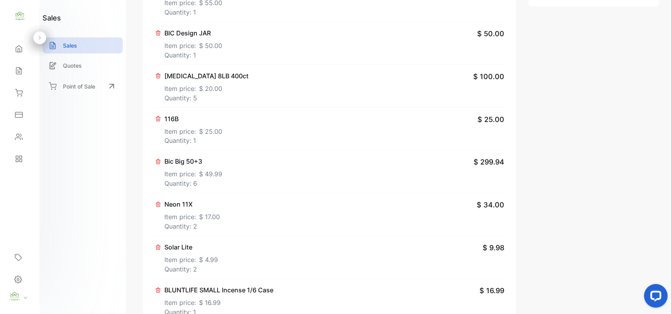
scroll to position [17, 0]
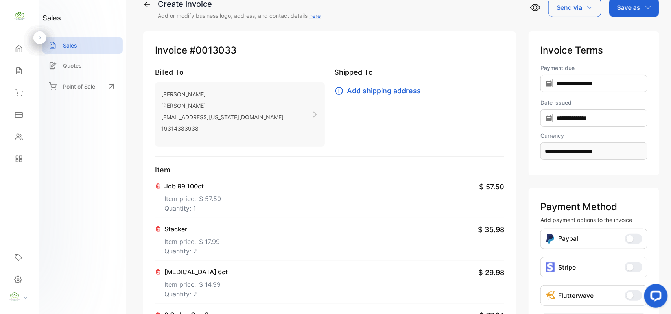
click at [628, 10] on p "Save as" at bounding box center [628, 7] width 23 height 9
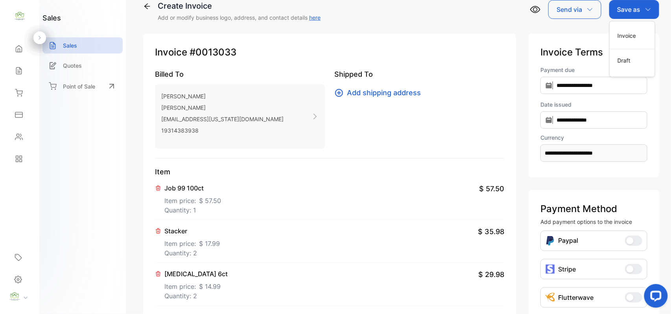
click at [623, 41] on div "Invoice" at bounding box center [631, 36] width 45 height 16
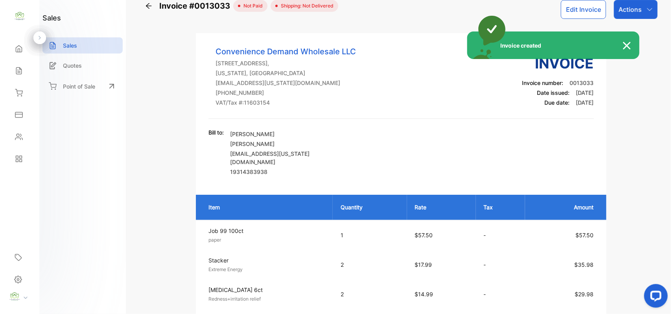
click at [640, 10] on div "Invoice created" at bounding box center [335, 157] width 671 height 314
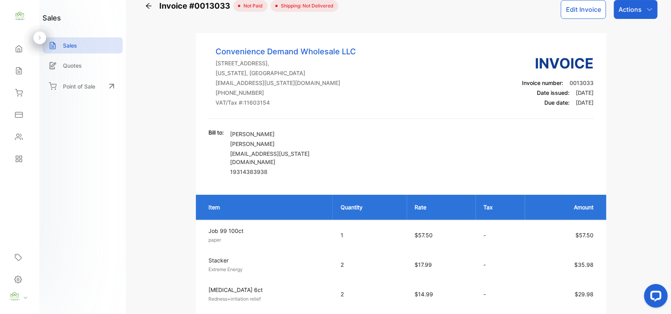
click at [640, 10] on div "Actions" at bounding box center [636, 9] width 44 height 19
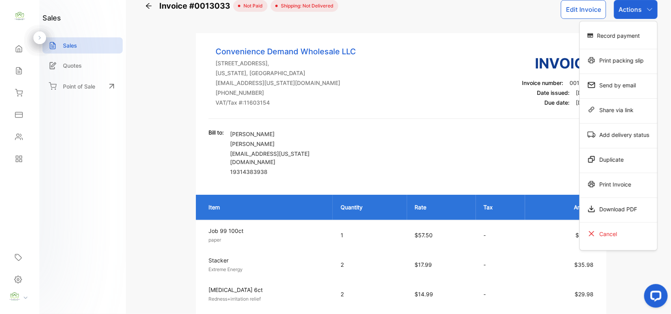
drag, startPoint x: 608, startPoint y: 180, endPoint x: 603, endPoint y: 180, distance: 4.7
click at [603, 180] on div "Print Invoice" at bounding box center [617, 184] width 77 height 16
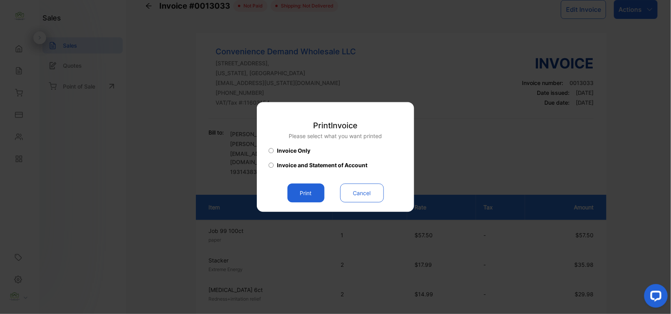
click at [302, 194] on button "Print" at bounding box center [305, 193] width 37 height 19
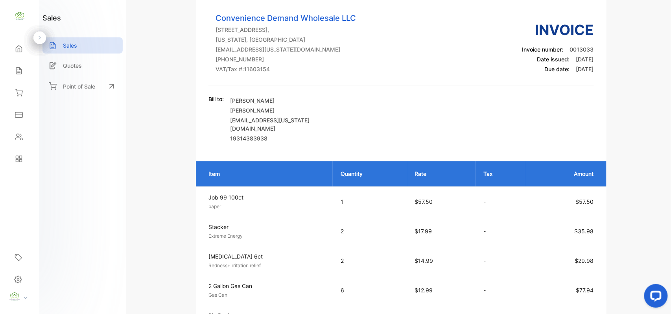
scroll to position [15, 0]
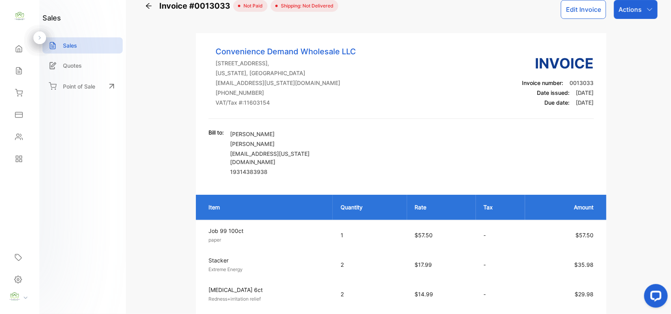
drag, startPoint x: 631, startPoint y: 9, endPoint x: 638, endPoint y: 11, distance: 8.0
click at [634, 7] on p "Actions" at bounding box center [629, 9] width 23 height 9
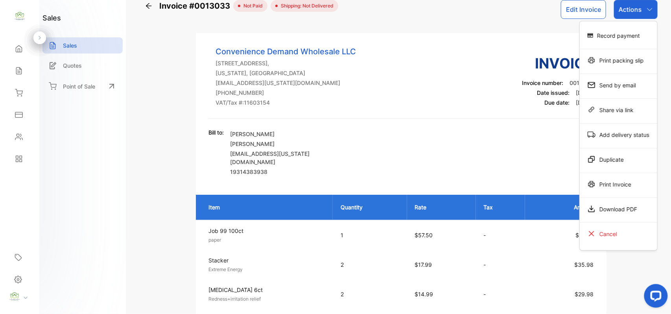
click at [613, 181] on div "Print Invoice" at bounding box center [617, 184] width 77 height 16
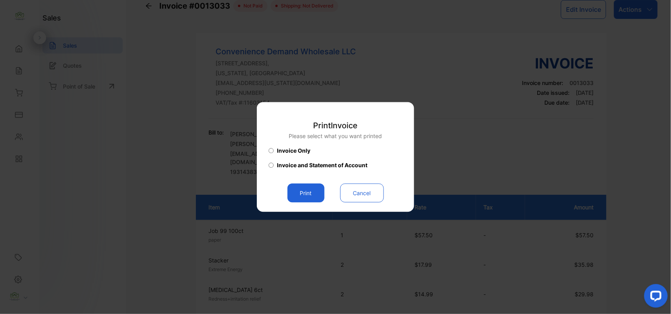
drag, startPoint x: 305, startPoint y: 191, endPoint x: 337, endPoint y: 191, distance: 32.2
click at [306, 192] on button "Print" at bounding box center [305, 193] width 37 height 19
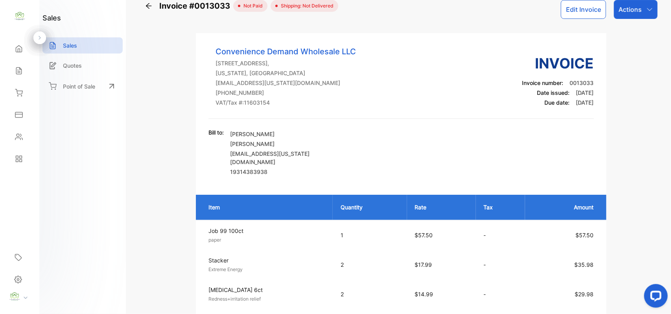
scroll to position [0, 0]
click at [20, 139] on icon at bounding box center [19, 137] width 8 height 8
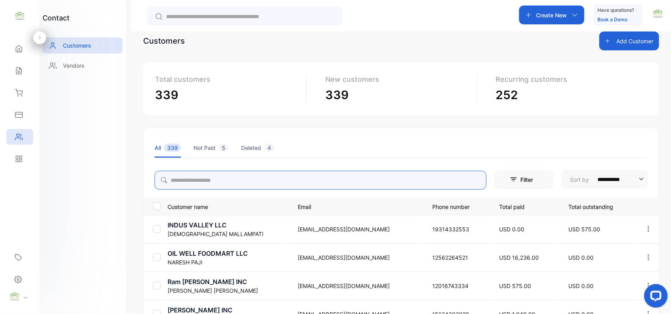
click at [230, 180] on input "search" at bounding box center [320, 180] width 332 height 19
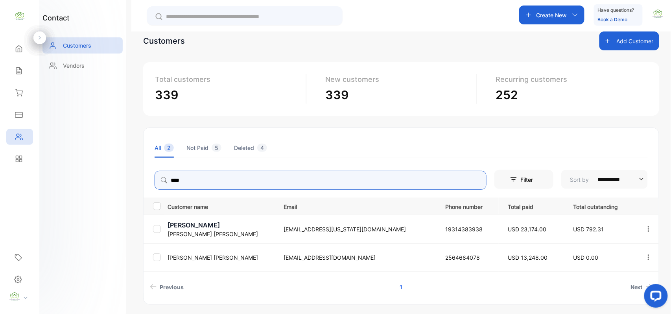
click at [645, 227] on icon "button" at bounding box center [648, 228] width 7 height 7
type input "****"
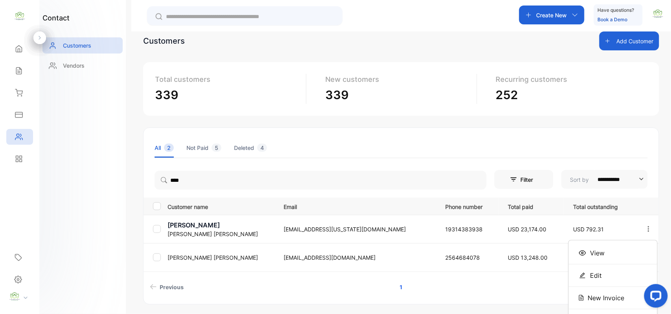
click at [598, 253] on span "View" at bounding box center [597, 252] width 15 height 9
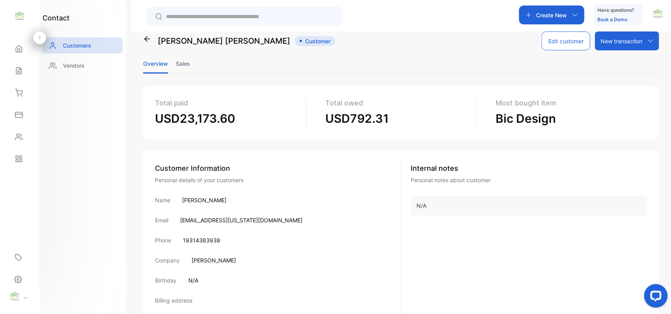
click at [181, 63] on li "Sales" at bounding box center [183, 63] width 14 height 20
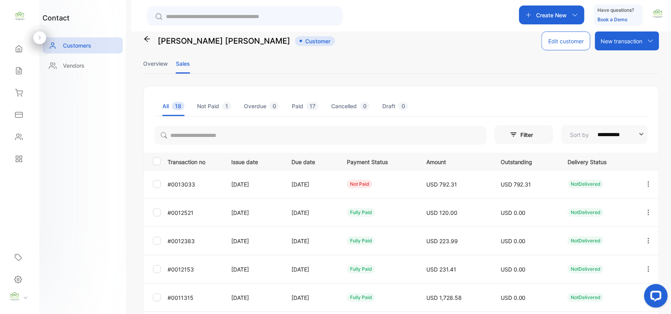
click at [649, 185] on icon "button" at bounding box center [648, 183] width 7 height 7
click at [605, 235] on div "Add payment" at bounding box center [612, 231] width 88 height 16
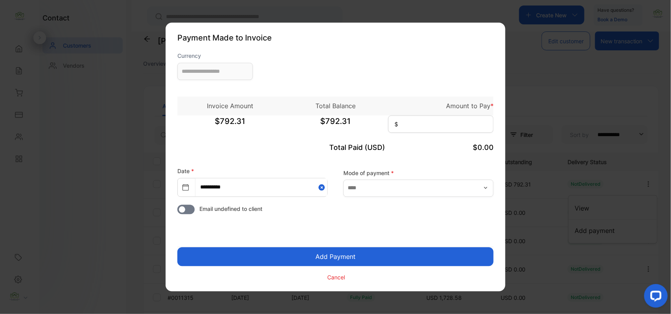
type input "**********"
click at [429, 125] on input at bounding box center [440, 124] width 105 height 17
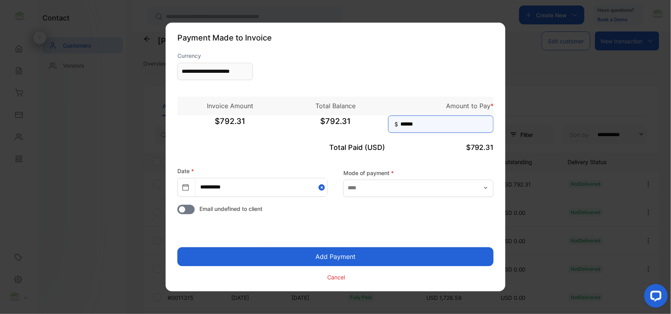
type input "******"
click at [312, 252] on button "Add Payment" at bounding box center [335, 256] width 316 height 19
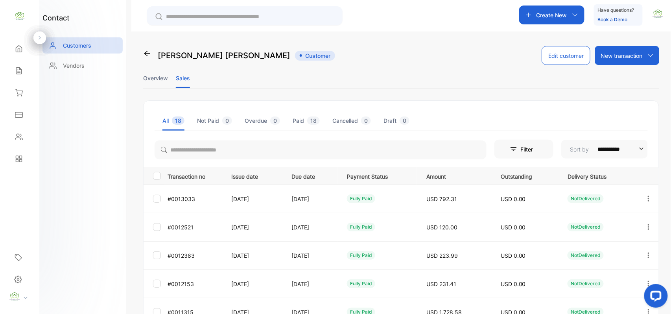
click at [557, 16] on p "Create New" at bounding box center [551, 15] width 31 height 8
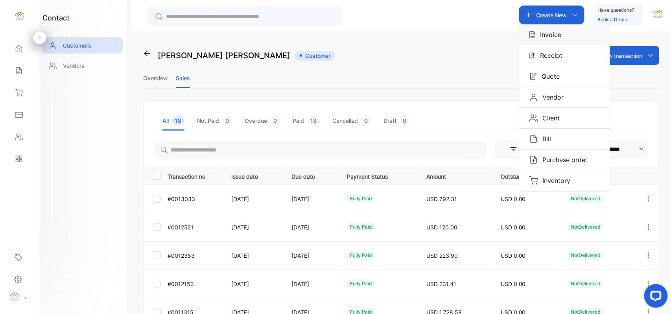
click at [561, 42] on div "Invoice" at bounding box center [564, 34] width 91 height 20
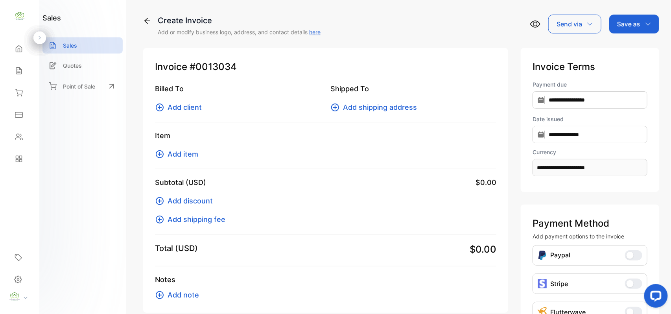
click at [188, 107] on span "Add client" at bounding box center [184, 107] width 34 height 11
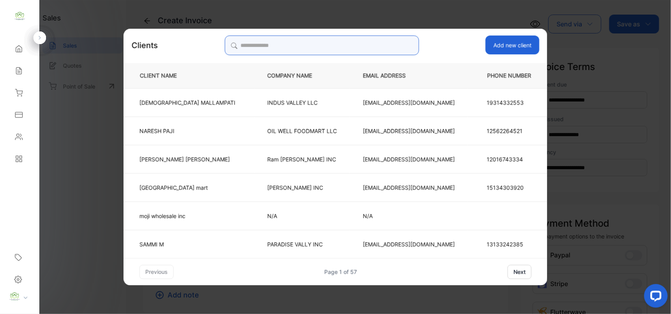
click at [373, 46] on input "search" at bounding box center [321, 45] width 194 height 20
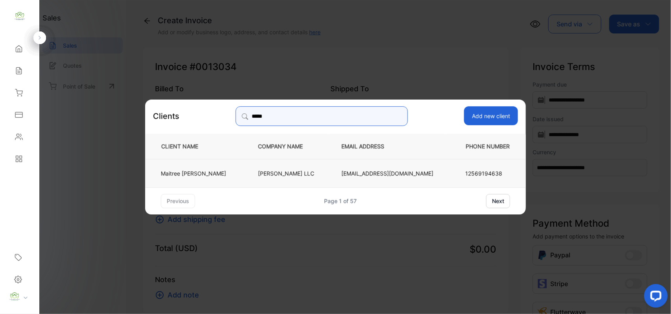
type input "*****"
click at [318, 178] on td "[PERSON_NAME] LLC" at bounding box center [286, 172] width 83 height 28
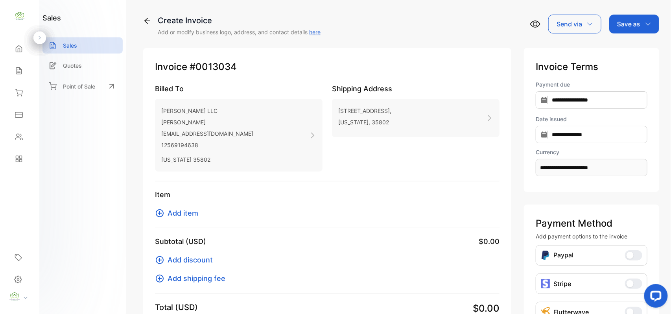
click at [188, 212] on span "Add item" at bounding box center [182, 213] width 31 height 11
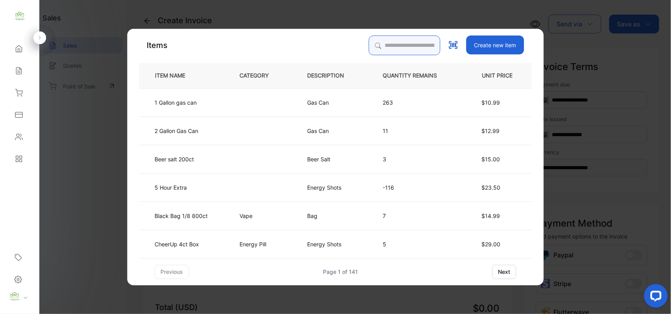
click at [408, 51] on input "search" at bounding box center [405, 45] width 72 height 20
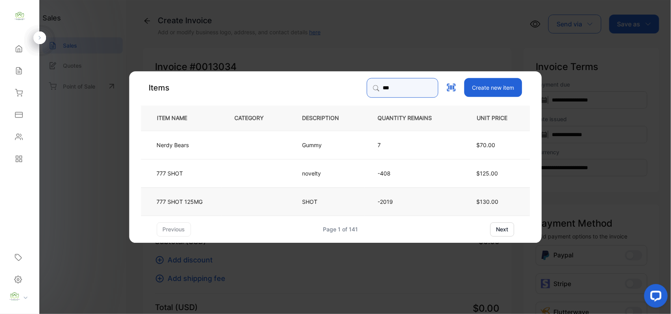
type input "***"
click at [230, 201] on td at bounding box center [256, 201] width 68 height 28
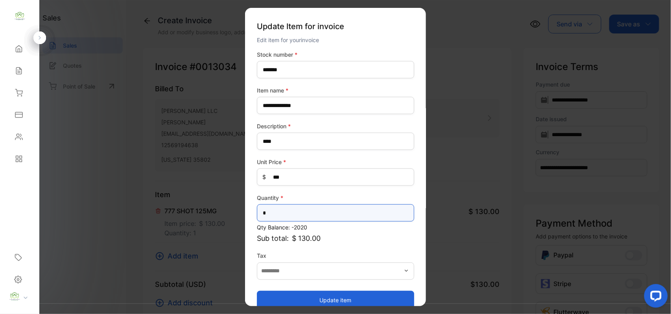
type input "**"
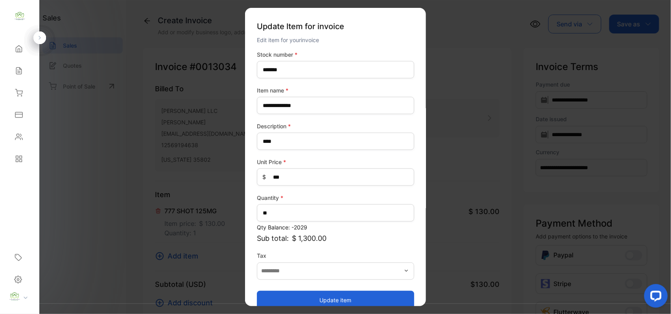
drag, startPoint x: 276, startPoint y: 296, endPoint x: 274, endPoint y: 292, distance: 4.6
click at [276, 296] on button "Update item" at bounding box center [335, 299] width 157 height 19
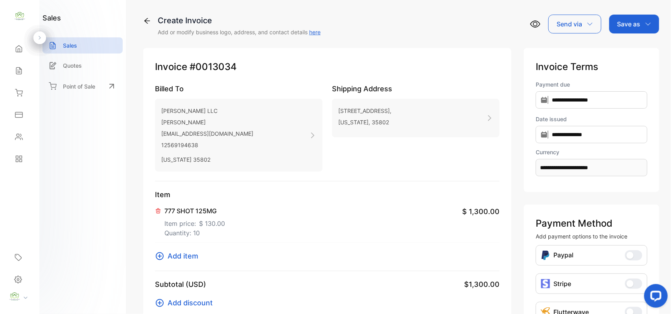
click at [186, 253] on span "Add item" at bounding box center [182, 255] width 31 height 11
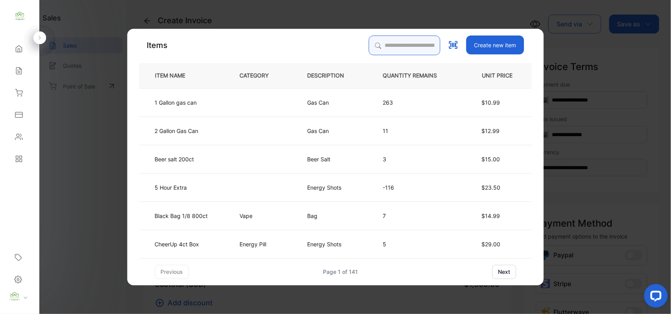
click at [397, 43] on input "search" at bounding box center [405, 45] width 72 height 20
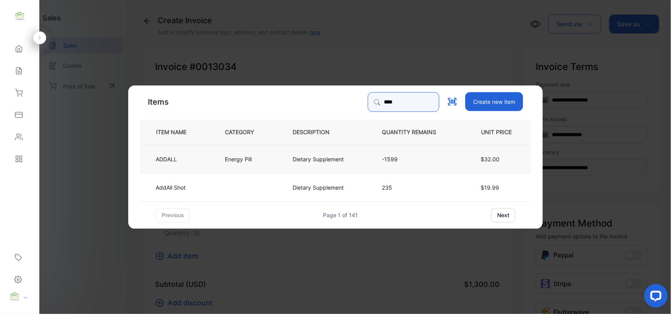
type input "****"
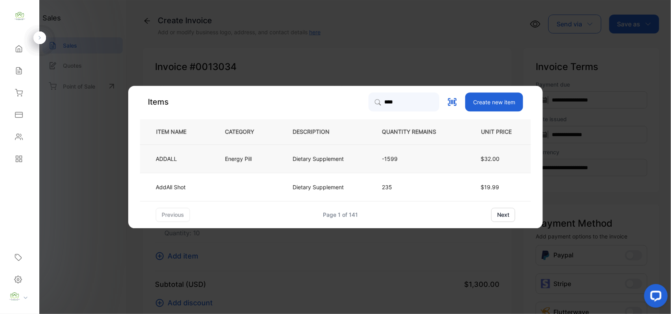
click at [301, 156] on p "Dietary Supplement" at bounding box center [317, 158] width 51 height 8
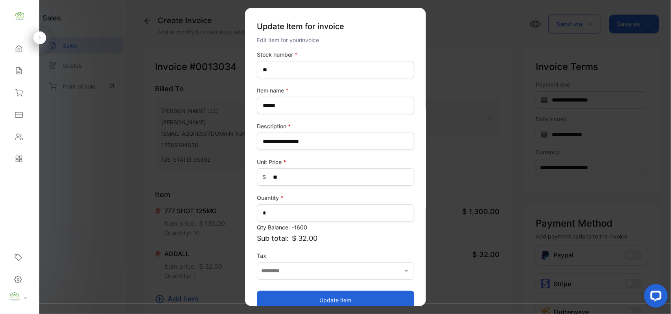
click at [278, 296] on button "Update item" at bounding box center [335, 299] width 157 height 19
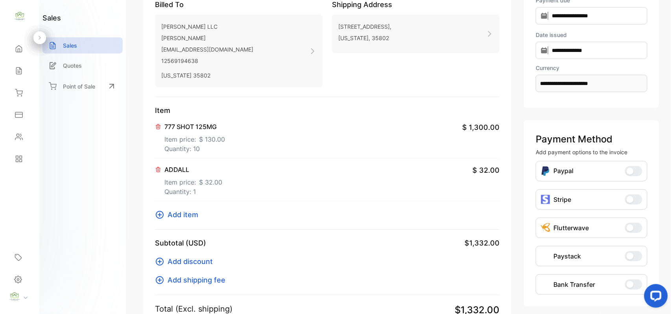
scroll to position [122, 0]
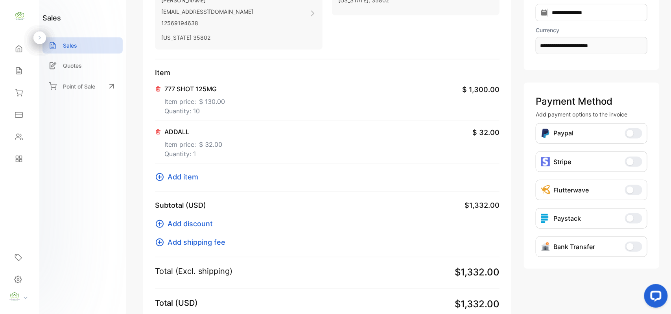
click at [180, 177] on span "Add item" at bounding box center [182, 176] width 31 height 11
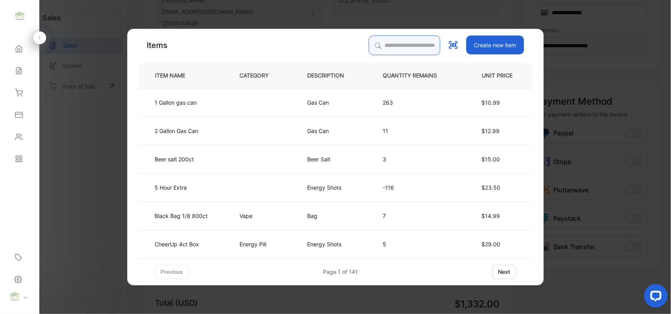
click at [402, 46] on input "search" at bounding box center [405, 45] width 72 height 20
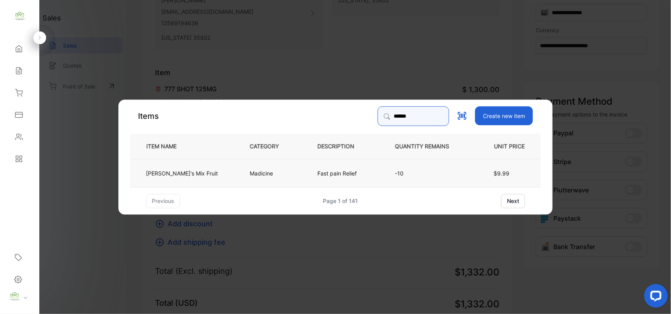
type input "******"
click at [250, 169] on p "Madicine" at bounding box center [261, 173] width 23 height 8
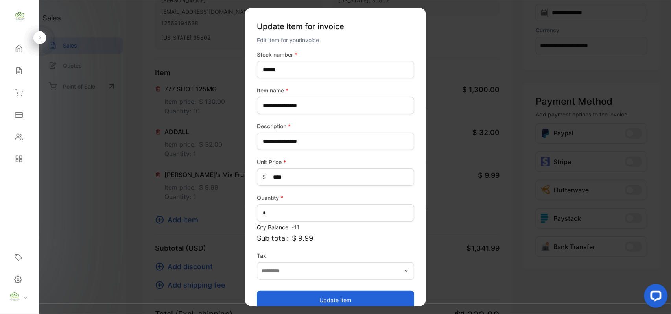
click at [279, 295] on button "Update item" at bounding box center [335, 299] width 157 height 19
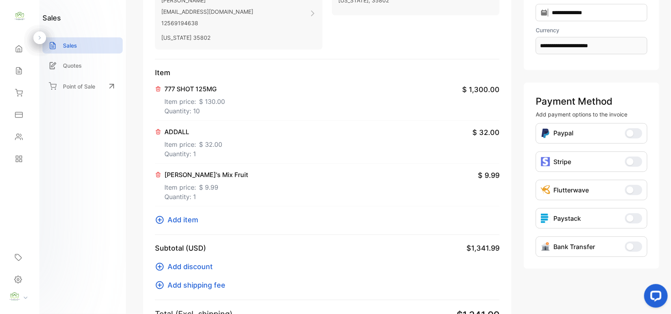
click at [188, 220] on span "Add item" at bounding box center [182, 219] width 31 height 11
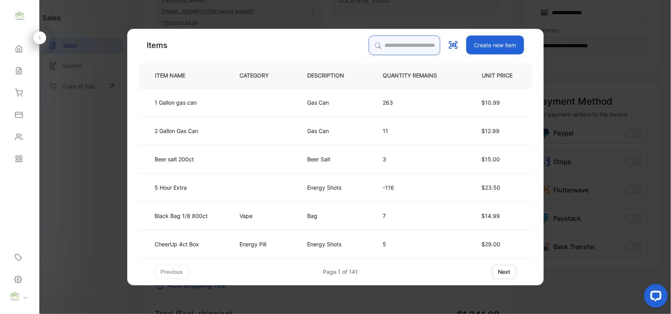
click at [409, 39] on input "search" at bounding box center [405, 45] width 72 height 20
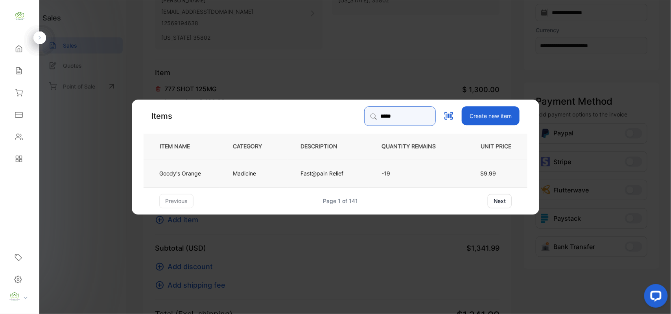
type input "*****"
click at [268, 177] on td "Madicine" at bounding box center [254, 172] width 68 height 28
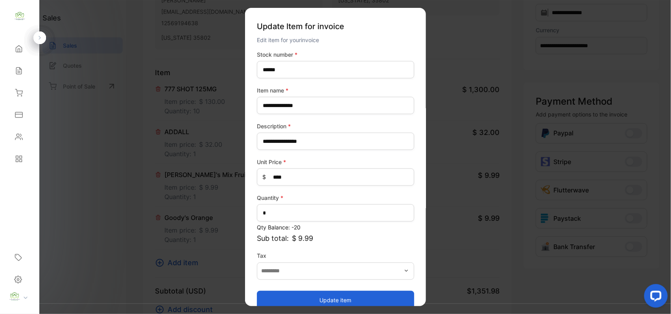
click at [280, 296] on button "Update item" at bounding box center [335, 299] width 157 height 19
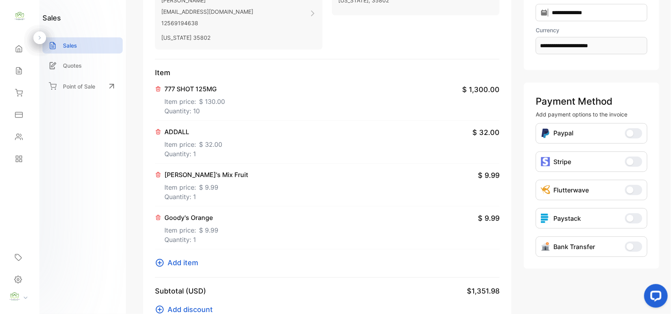
click at [193, 265] on span "Add item" at bounding box center [182, 262] width 31 height 11
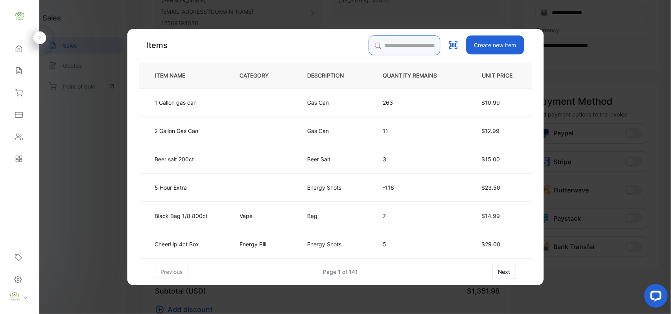
click at [395, 45] on input "search" at bounding box center [405, 45] width 72 height 20
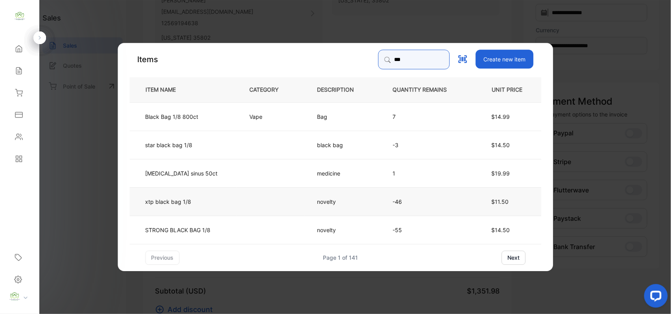
type input "***"
click at [214, 208] on td "xtp black bag 1/8" at bounding box center [183, 201] width 107 height 28
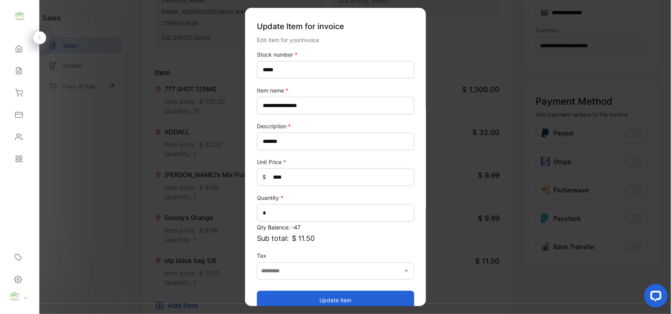
click at [291, 300] on button "Update item" at bounding box center [335, 299] width 157 height 19
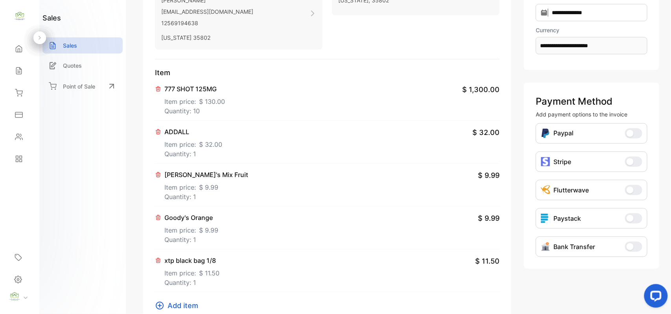
drag, startPoint x: 194, startPoint y: 307, endPoint x: 198, endPoint y: 303, distance: 5.6
click at [198, 303] on button "Add item" at bounding box center [179, 305] width 48 height 11
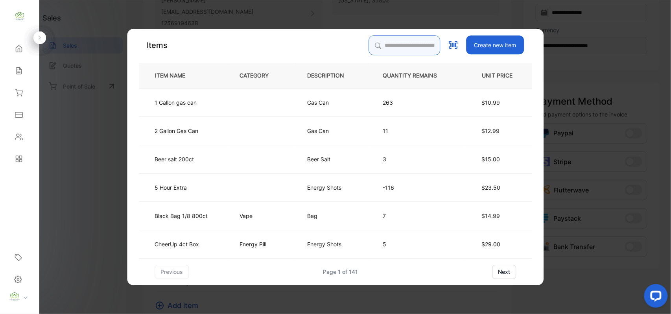
click at [384, 53] on input "search" at bounding box center [405, 45] width 72 height 20
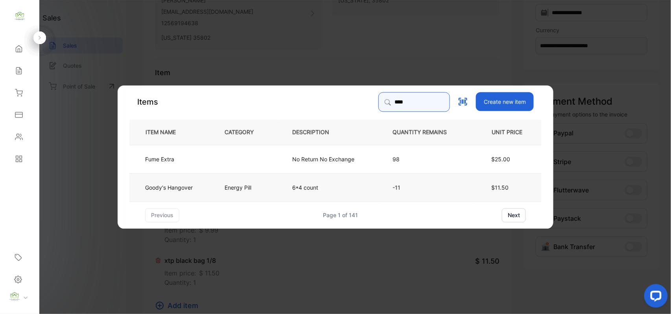
type input "****"
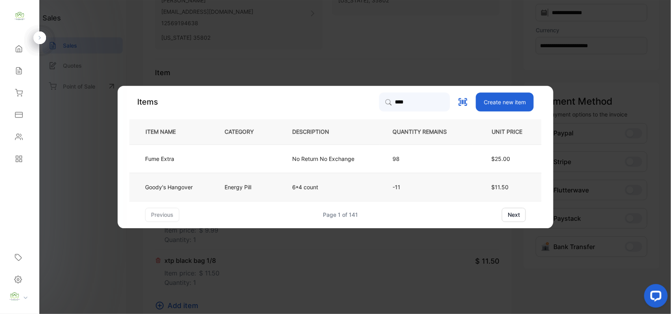
click at [235, 194] on td "Energy Pill" at bounding box center [246, 187] width 68 height 28
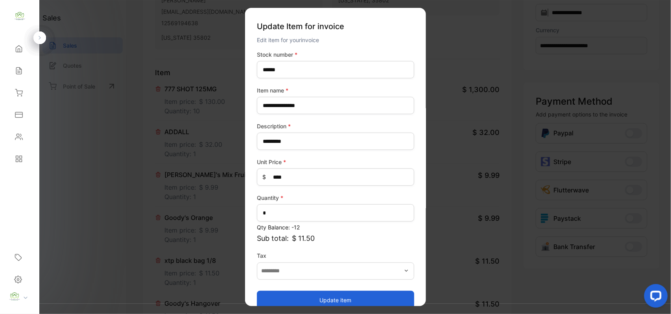
click at [272, 300] on button "Update item" at bounding box center [335, 299] width 157 height 19
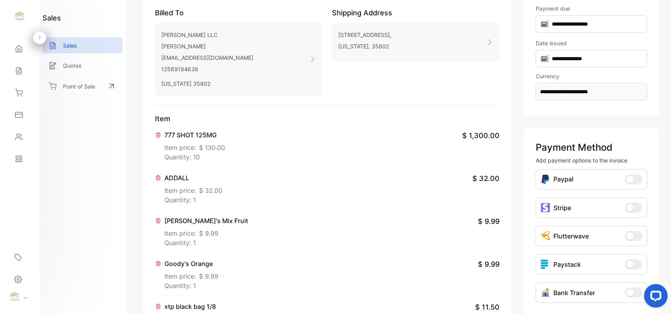
scroll to position [0, 0]
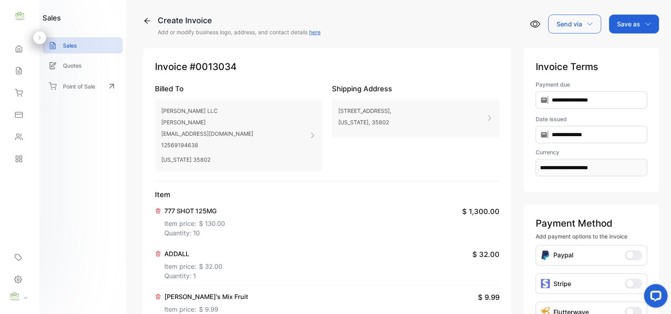
click at [625, 21] on p "Save as" at bounding box center [628, 23] width 23 height 9
click at [627, 45] on div "Invoice" at bounding box center [631, 50] width 45 height 16
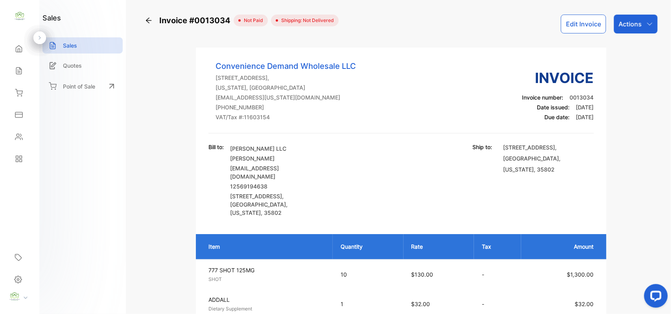
click at [623, 20] on p "Actions" at bounding box center [629, 23] width 23 height 9
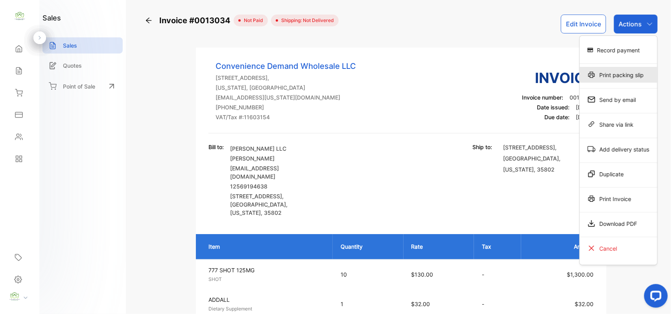
click at [623, 77] on div "Print packing slip" at bounding box center [617, 75] width 77 height 16
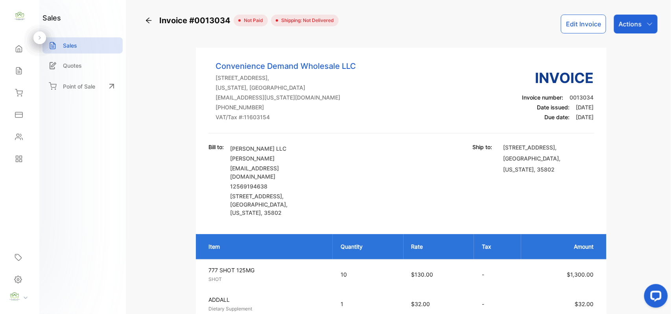
drag, startPoint x: 629, startPoint y: 120, endPoint x: 607, endPoint y: 123, distance: 22.2
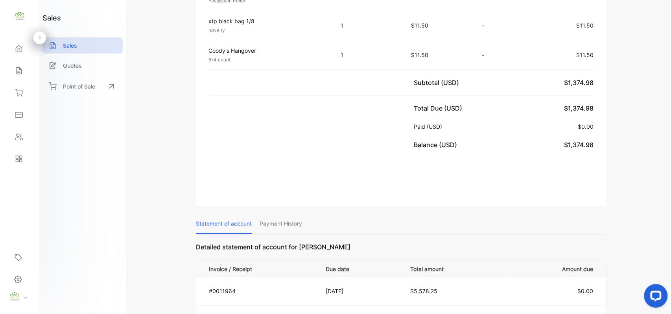
drag, startPoint x: 14, startPoint y: 68, endPoint x: 81, endPoint y: 79, distance: 67.7
click at [14, 68] on div "Sales" at bounding box center [18, 71] width 10 height 8
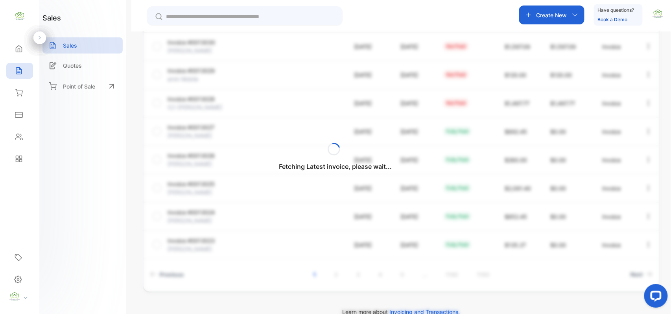
scroll to position [202, 0]
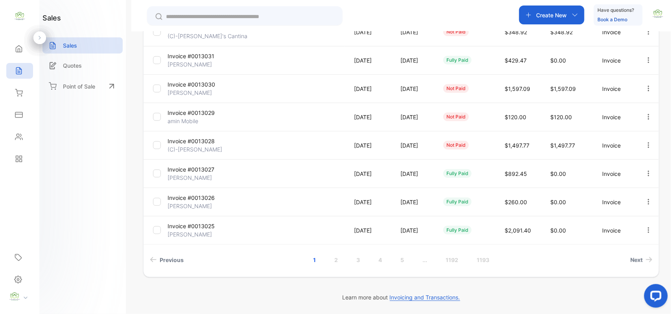
click at [218, 16] on input "text" at bounding box center [250, 17] width 169 height 8
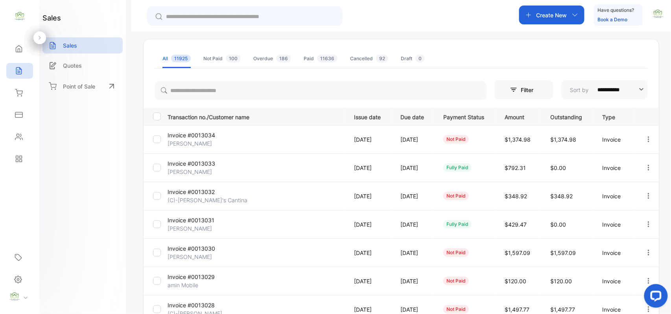
scroll to position [0, 0]
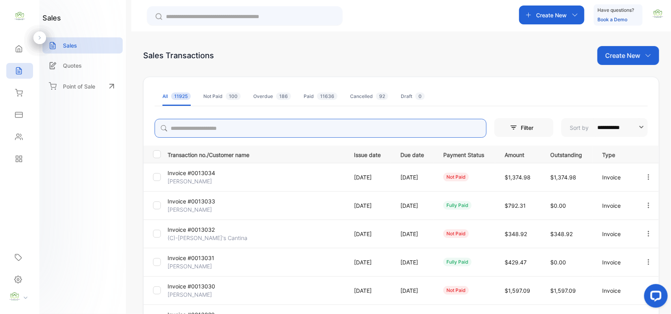
click at [213, 127] on input "search" at bounding box center [320, 128] width 332 height 19
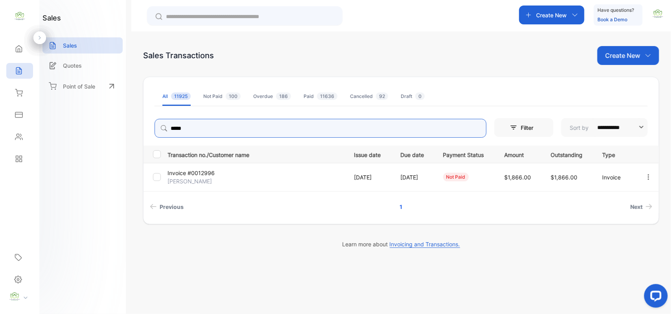
type input "*****"
click at [644, 181] on div at bounding box center [648, 177] width 20 height 16
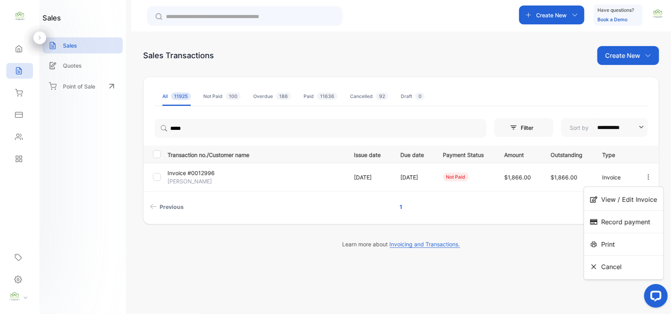
click at [621, 204] on span "View / Edit Invoice" at bounding box center [629, 199] width 56 height 9
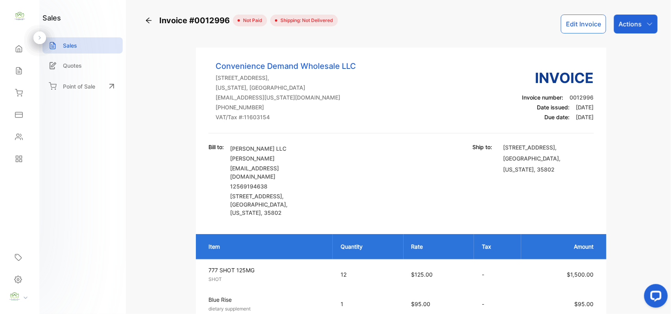
click at [23, 71] on div "Sales" at bounding box center [19, 71] width 27 height 16
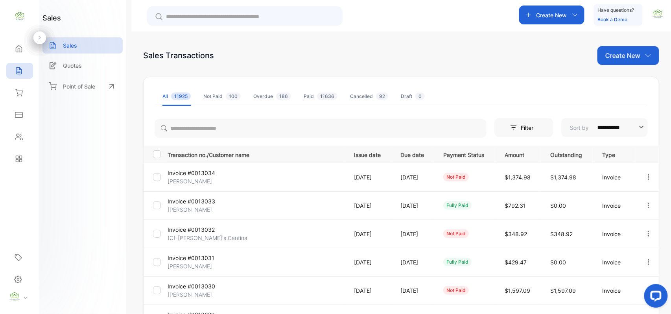
click at [645, 175] on icon "button" at bounding box center [648, 176] width 7 height 7
click at [612, 225] on span "Record payment" at bounding box center [625, 221] width 49 height 9
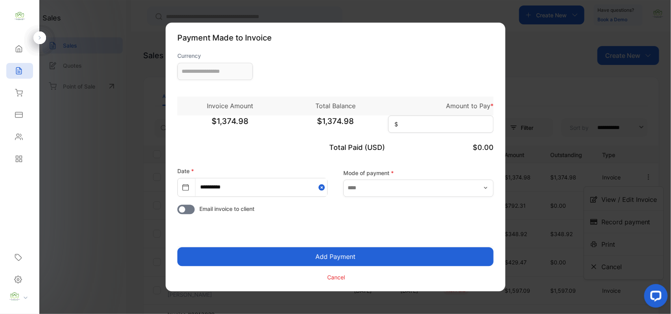
type input "**********"
click at [434, 123] on input at bounding box center [440, 124] width 105 height 17
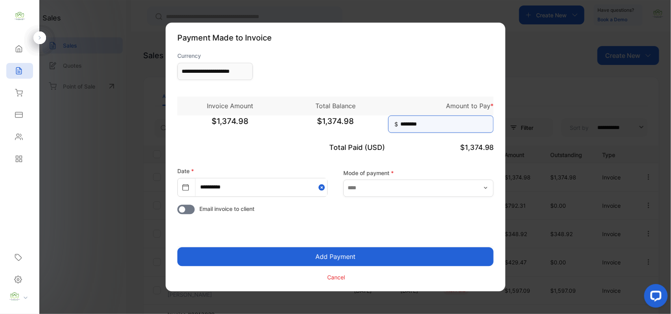
type input "********"
click at [341, 250] on button "Add Payment" at bounding box center [335, 256] width 316 height 19
